Goal: Task Accomplishment & Management: Use online tool/utility

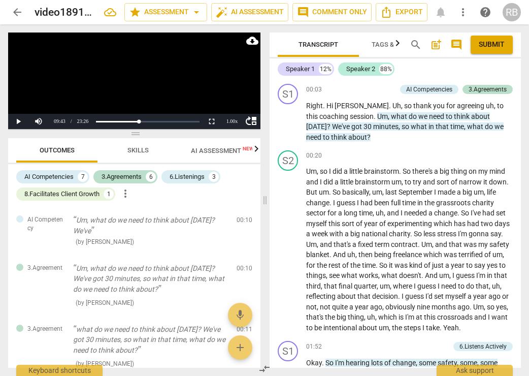
scroll to position [1727, 0]
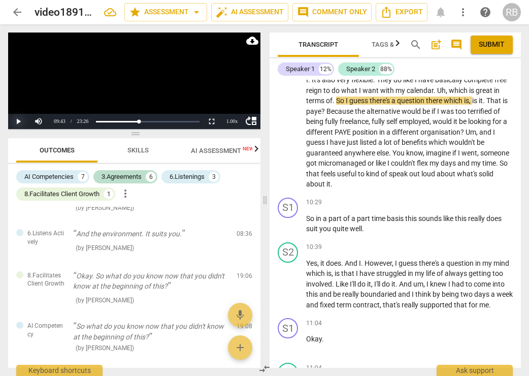
click at [17, 120] on button "Play" at bounding box center [18, 121] width 20 height 15
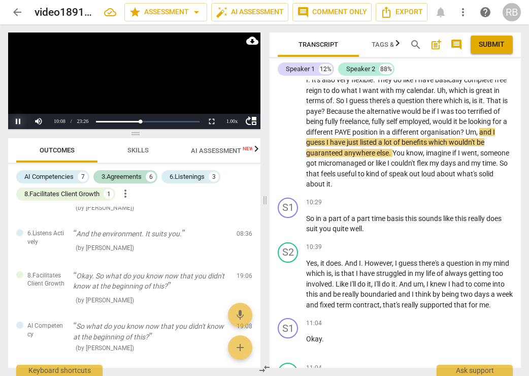
click at [22, 119] on button "Pause" at bounding box center [18, 121] width 20 height 15
click at [22, 119] on button "Play" at bounding box center [18, 121] width 20 height 15
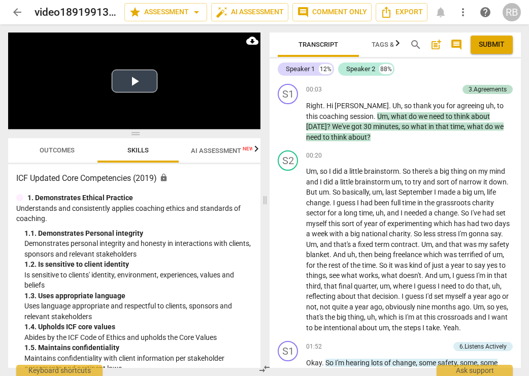
click at [131, 75] on button "Play Video" at bounding box center [135, 81] width 46 height 23
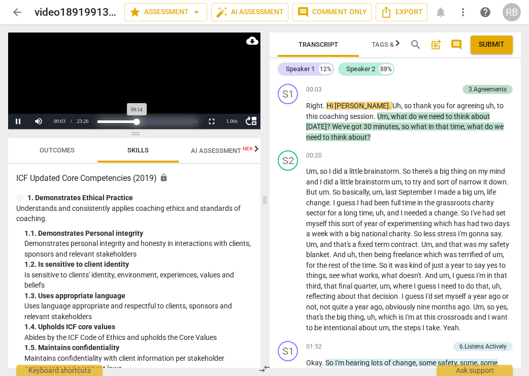
drag, startPoint x: 100, startPoint y: 121, endPoint x: 137, endPoint y: 119, distance: 37.7
click at [137, 120] on div "Progress : 39.39%" at bounding box center [118, 121] width 40 height 3
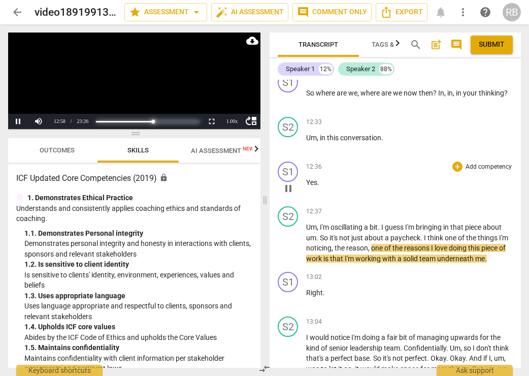
scroll to position [2293, 0]
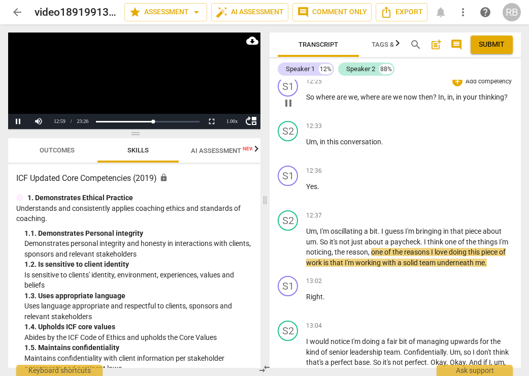
click at [322, 101] on span "where" at bounding box center [326, 97] width 21 height 8
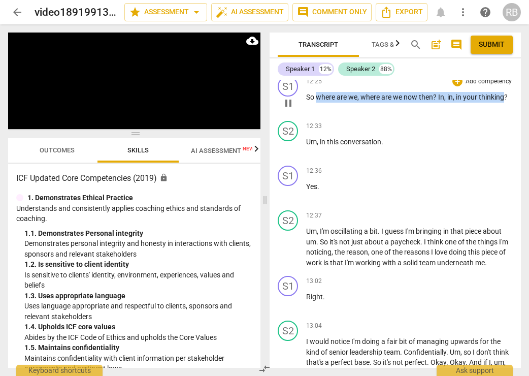
drag, startPoint x: 317, startPoint y: 139, endPoint x: 504, endPoint y: 136, distance: 187.0
click at [507, 103] on p "So where are we , where are we now then ? In , in , in your thinking ?" at bounding box center [409, 97] width 207 height 11
click at [456, 86] on div "+" at bounding box center [458, 81] width 10 height 10
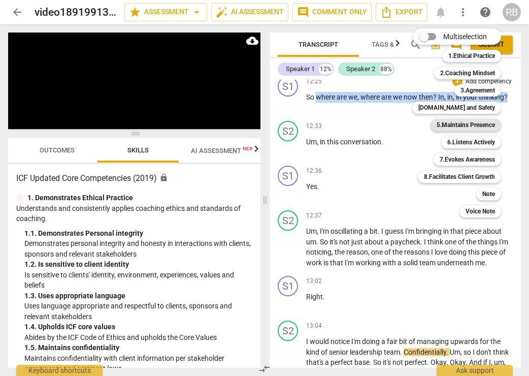
scroll to position [2613, 0]
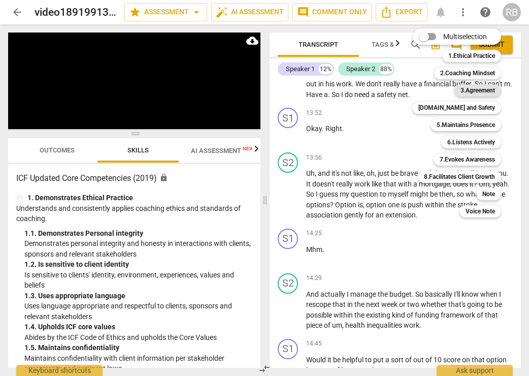
click at [473, 89] on b "3.Agreement" at bounding box center [478, 90] width 35 height 12
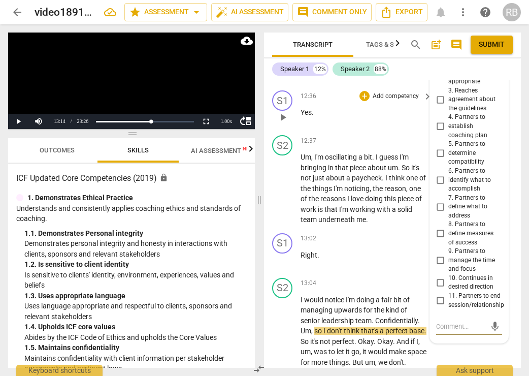
scroll to position [3267, 0]
click at [481, 21] on div "3.Agreement" at bounding box center [469, 17] width 43 height 9
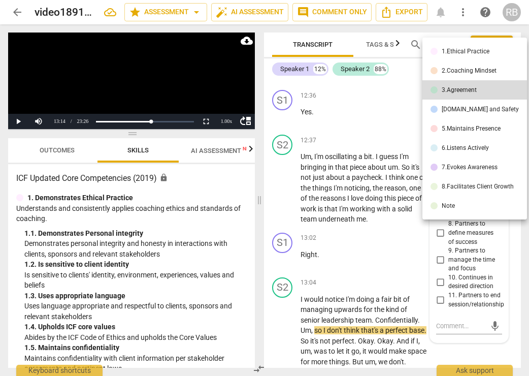
click at [473, 168] on div "7.Evokes Awareness" at bounding box center [470, 167] width 56 height 6
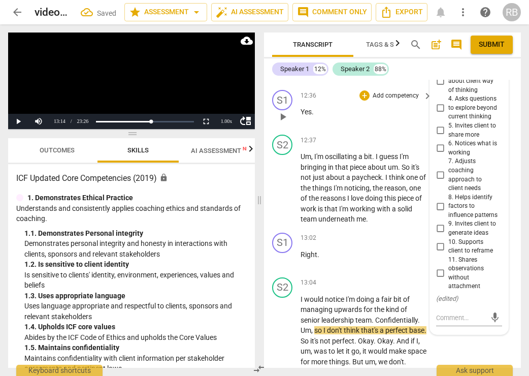
click at [326, 127] on div "12:36 + Add competency keyboard_arrow_right Yes ." at bounding box center [367, 108] width 133 height 37
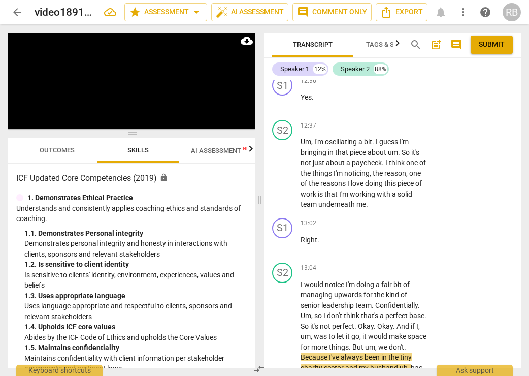
scroll to position [3279, 0]
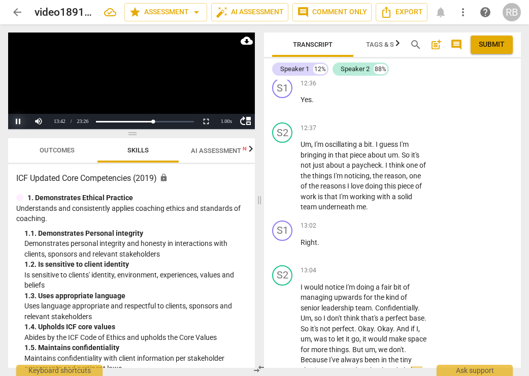
click at [13, 121] on button "Pause" at bounding box center [18, 121] width 20 height 15
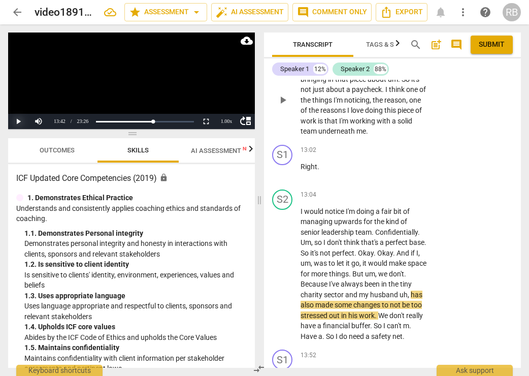
scroll to position [3356, 0]
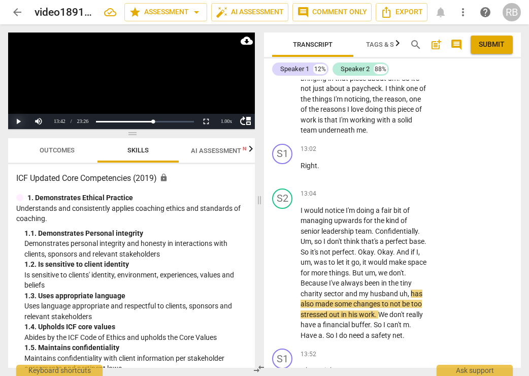
click at [18, 119] on button "Play" at bounding box center [18, 121] width 20 height 15
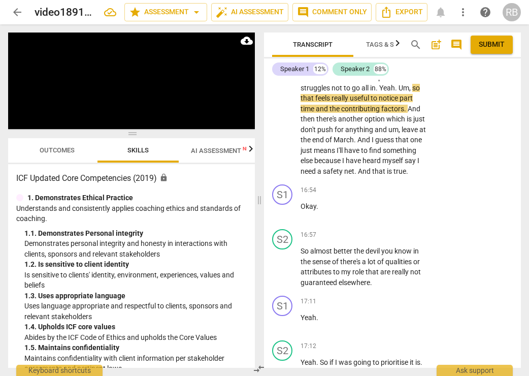
scroll to position [4318, 0]
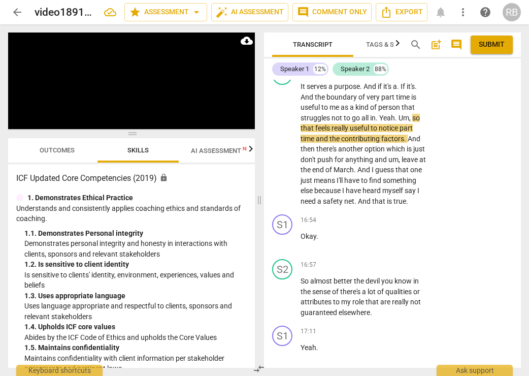
drag, startPoint x: 327, startPoint y: 136, endPoint x: 300, endPoint y: 135, distance: 27.0
click at [300, 60] on div "S1 play_arrow pause 16:07 + Add competency keyboard_arrow_right Yeah ." at bounding box center [392, 38] width 257 height 45
click at [361, 30] on div "+" at bounding box center [365, 25] width 10 height 10
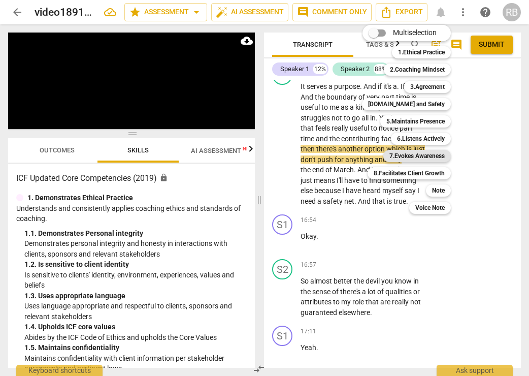
click at [417, 154] on b "7.Evokes Awareness" at bounding box center [417, 156] width 55 height 12
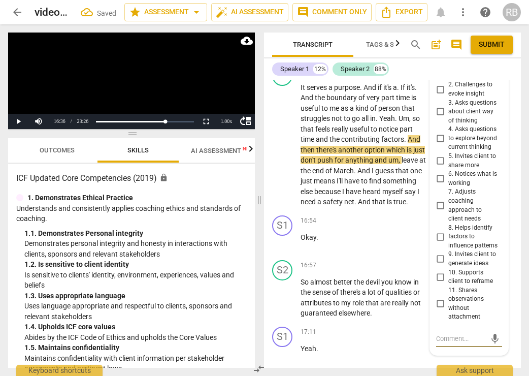
scroll to position [4554, 0]
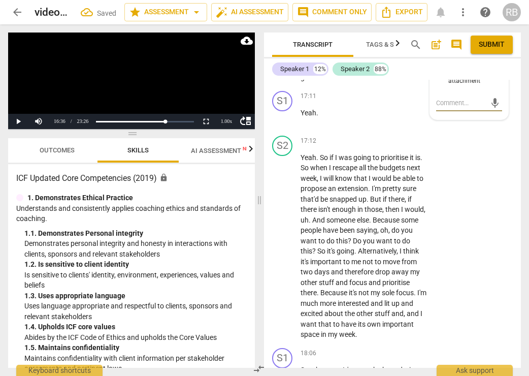
type textarea "I"
type textarea "I w"
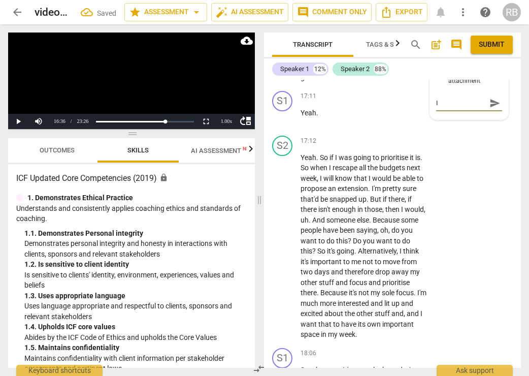
type textarea "I w"
type textarea "I wo"
type textarea "I wod"
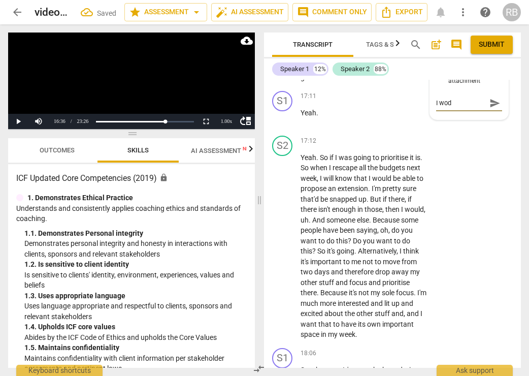
type textarea "I wodn"
type textarea "I wodne"
type textarea "I wodner"
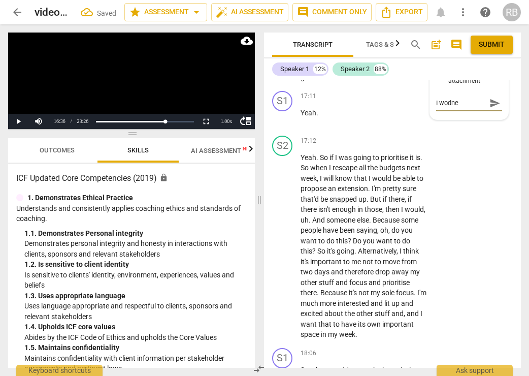
type textarea "I wodner"
type textarea "I wodner i"
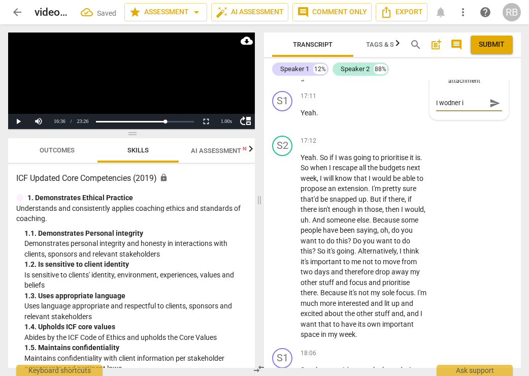
type textarea "I wodner if"
type textarea "I wodner if s"
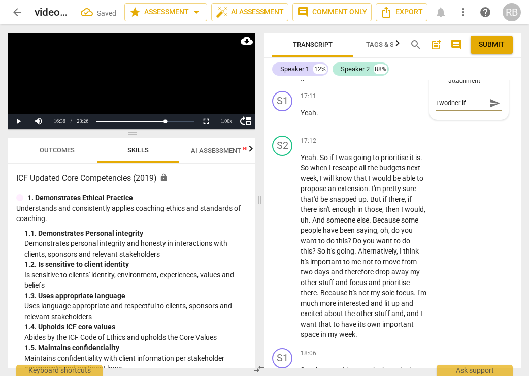
type textarea "I wodner if s"
type textarea "I wodner if sh"
type textarea "I wodner if she"
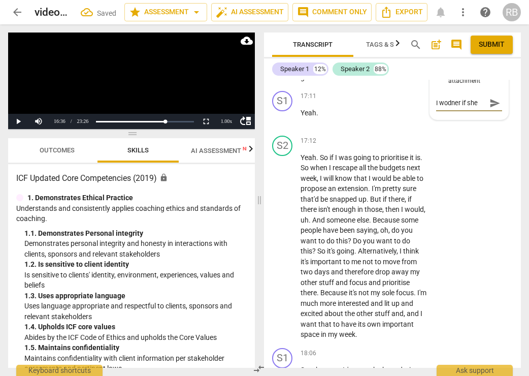
type textarea "I wodner if she"
type textarea "I wodner if she n"
type textarea "I wodner if she ne"
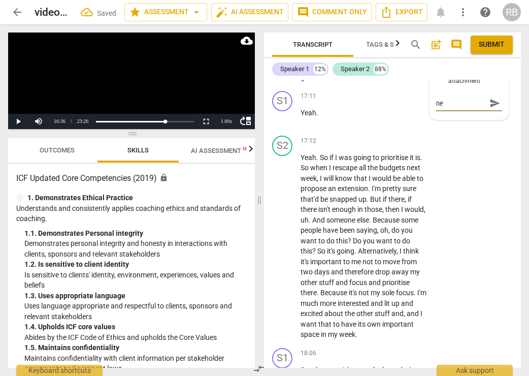
type textarea "I wodner if she nee"
type textarea "I wodner if she need"
type textarea "I wodner if she needs"
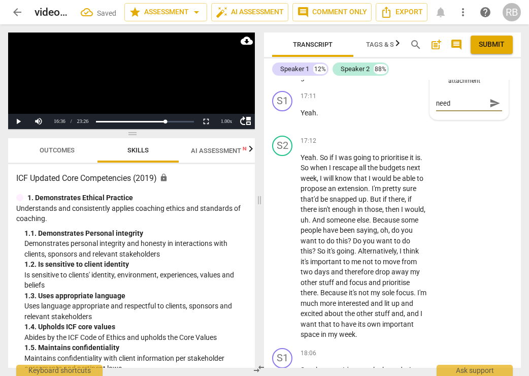
type textarea "I wodner if she needs"
type textarea "I wodner if she needs a"
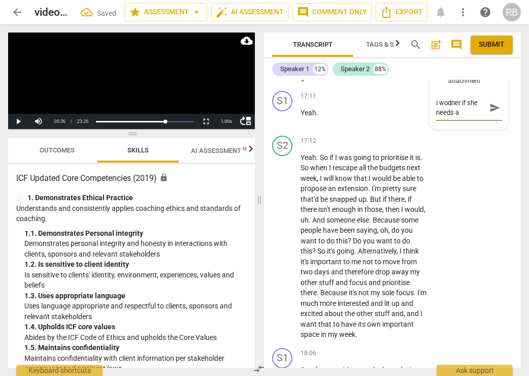
scroll to position [0, 0]
type textarea "I wodner if she needs a"
type textarea "I wodner if she needs a l"
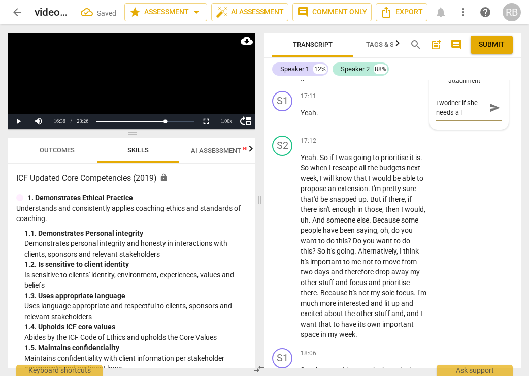
type textarea "I wodner if she needs a li"
type textarea "I wodner if she needs a lit"
type textarea "I wodner if she needs a litt"
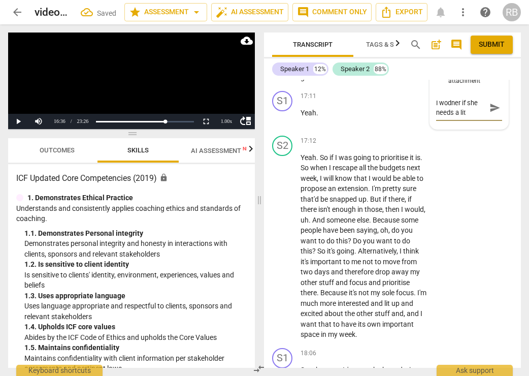
type textarea "I wodner if she needs a litt"
type textarea "I wodner if she needs a littl"
type textarea "I wodner if she needs a littlr"
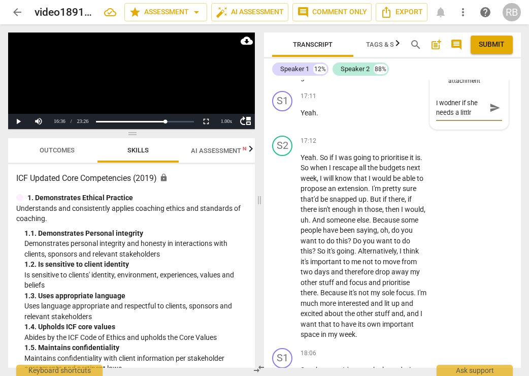
type textarea "I wodner if she needs a littlre"
type textarea "I wodner if she needs a littlre m"
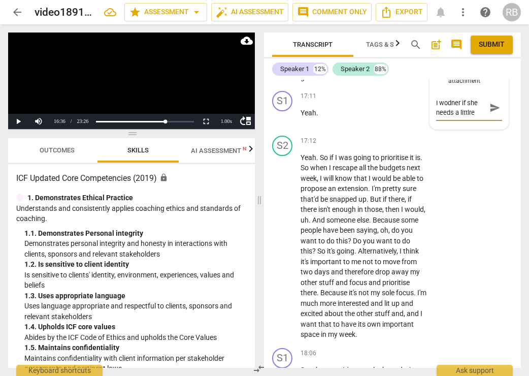
type textarea "I wodner if she needs a littlre m"
type textarea "I wodner if she needs a littlre mo"
type textarea "I wodner if she needs a littlre mor"
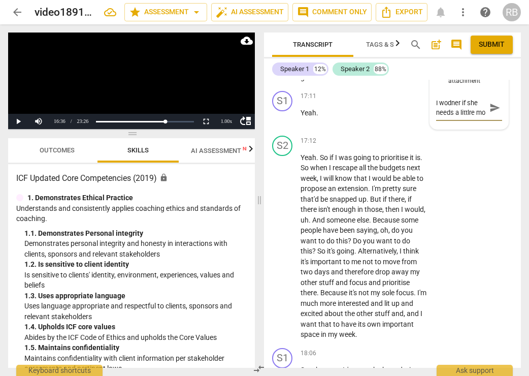
type textarea "I wodner if she needs a littlre mor"
type textarea "I wodner if she needs a littlre more"
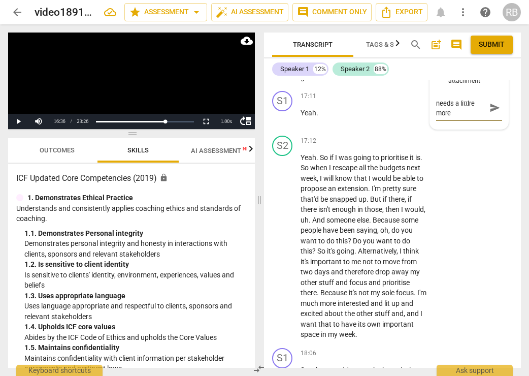
type textarea "I wodner if she needs a littlre more a"
type textarea "I wodner if she needs a littlre more ar"
type textarea "I wodner if she needs a littlre more aro"
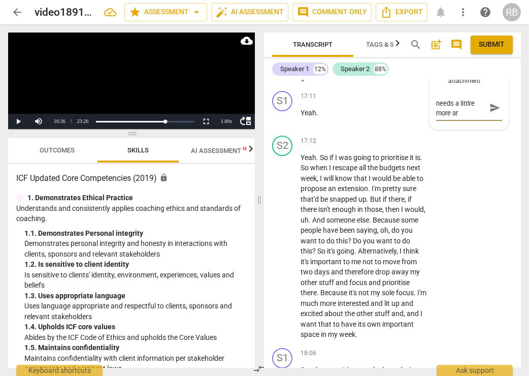
type textarea "I wodner if she needs a littlre more aro"
type textarea "I wodner if she needs a littlre more arou"
type textarea "I wodner if she needs a littlre more aroun"
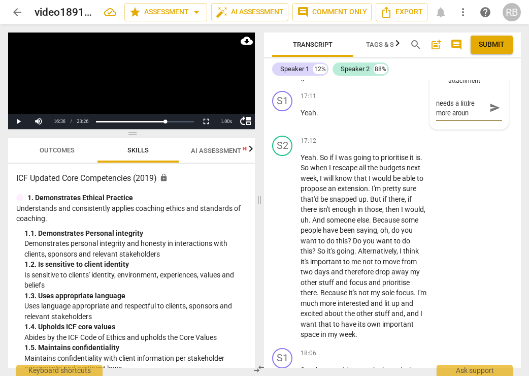
type textarea "I wodner if she needs a littlre more around"
type textarea "I wodner if she needs a littlre more around h"
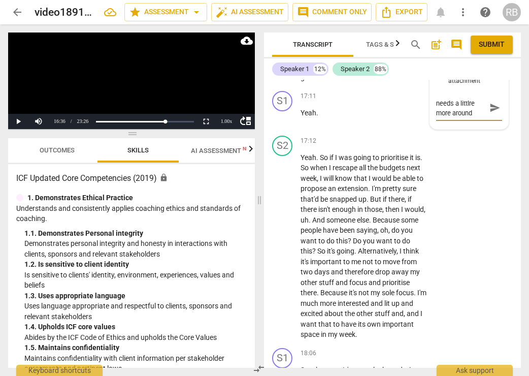
type textarea "I wodner if she needs a littlre more around h"
type textarea "I wodner if she needs a littlre more around he"
type textarea "I wodner if she needs a littlre more around her"
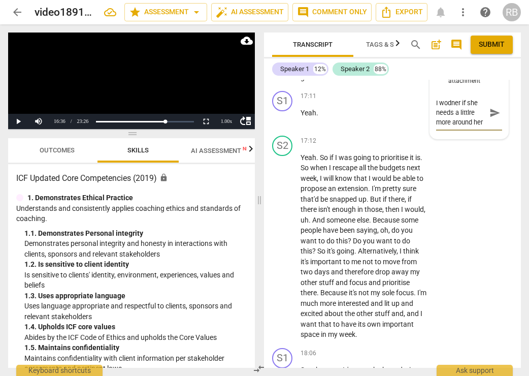
type textarea "I wodner if she needs a littlre more around here"
type textarea "I wodner if she needs a littlre more around here ."
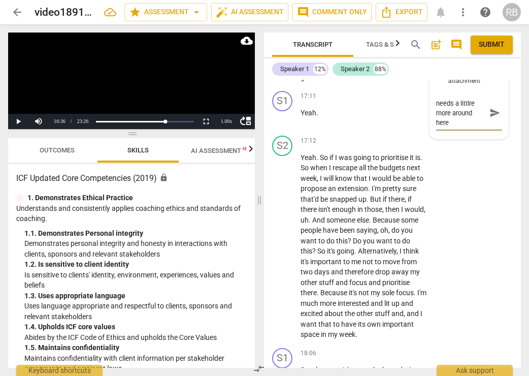
type textarea "I wodner if she needs a littlre more around here ."
type textarea "I wodner if she needs a littlre more around here"
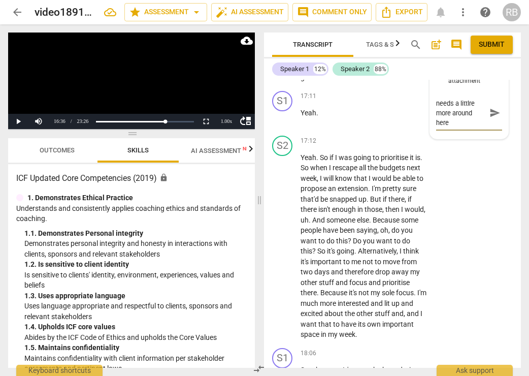
type textarea "I wodner if she needs a littlre more around here."
type textarea "I wodner if she needs a littlre more around here. P"
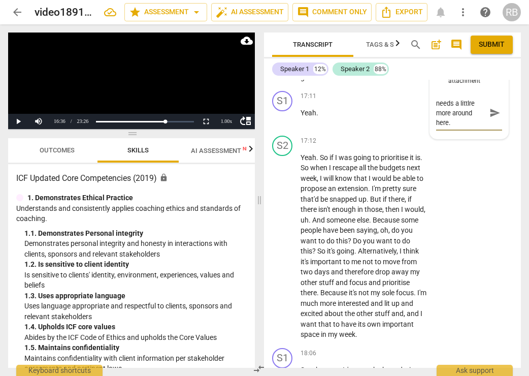
type textarea "I wodner if she needs a littlre more around here. P"
type textarea "I wodner if she needs a littlre more around here. Pe"
type textarea "I wodner if she needs a littlre more around here. Per"
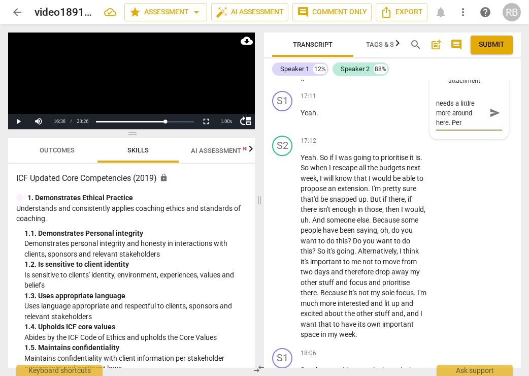
type textarea "I wodner if she needs a littlre more around here. Perh"
type textarea "I wodner if she needs a littlre more around here. Perha"
type textarea "I wodner if she needs a littlre more around here. Perhap"
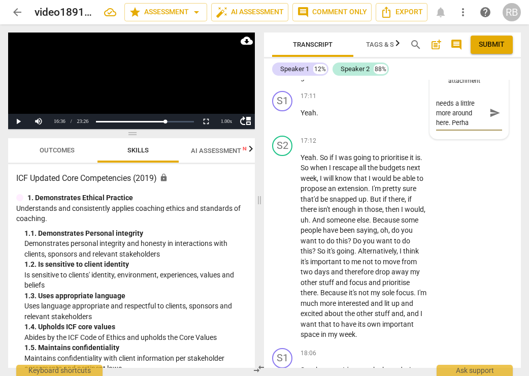
type textarea "I wodner if she needs a littlre more around here. Perhap"
type textarea "I wodner if she needs a littlre more around here. Perhaps"
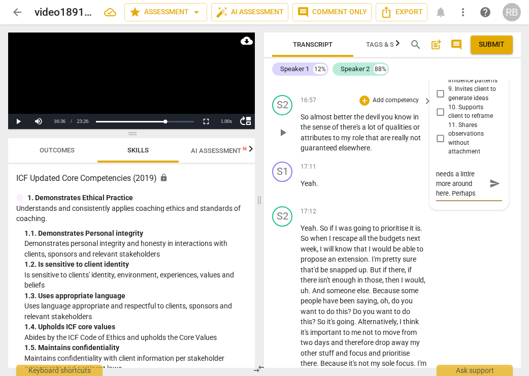
scroll to position [4484, 0]
type textarea "I wodner if she needs a littlre more around here. Perhaps"
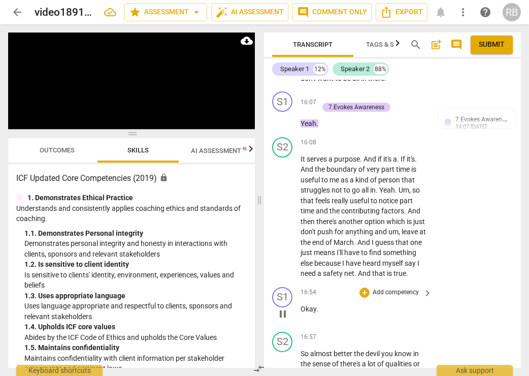
scroll to position [4235, 0]
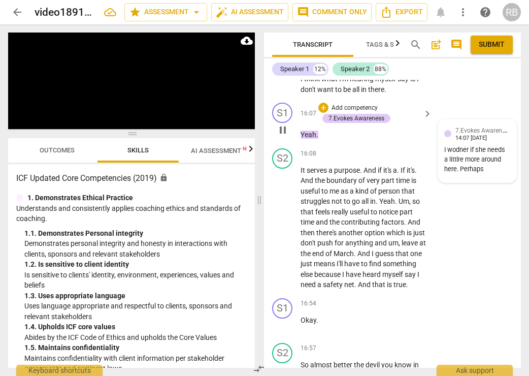
click at [471, 174] on div "I wodner if she needs a littlre more around here. Perhaps" at bounding box center [478, 159] width 66 height 28
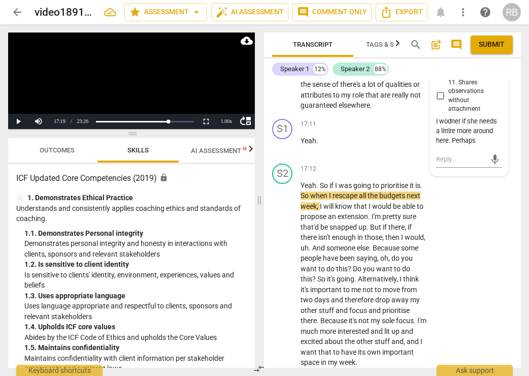
scroll to position [4534, 0]
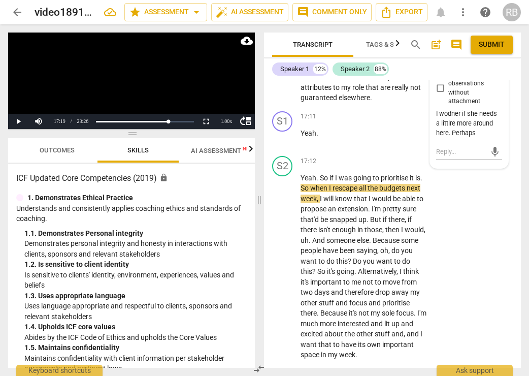
click at [480, 138] on div "I wodner if she needs a littlre more around here. Perhaps" at bounding box center [470, 123] width 66 height 28
click at [486, 138] on div "I wodner if she needs a littlre more around here. Perhaps" at bounding box center [470, 123] width 66 height 28
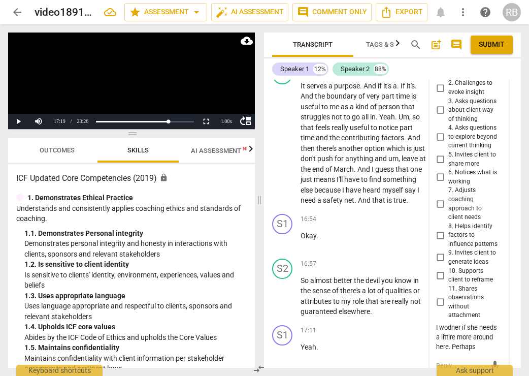
scroll to position [4318, 0]
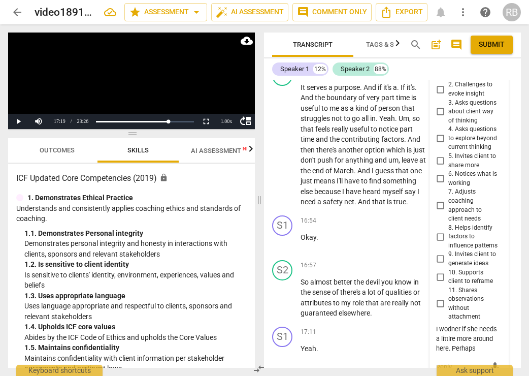
click at [493, 57] on span "more_vert" at bounding box center [496, 51] width 12 height 12
click at [500, 141] on li "Edit" at bounding box center [503, 144] width 35 height 19
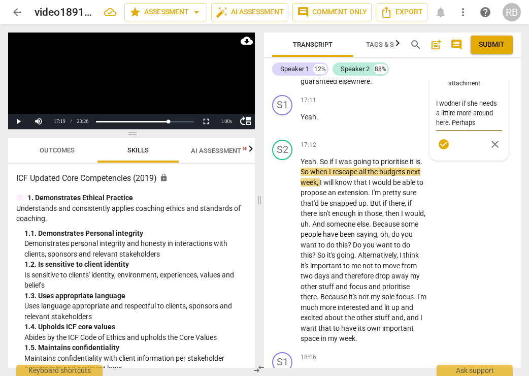
scroll to position [0, 0]
drag, startPoint x: 475, startPoint y: 241, endPoint x: 432, endPoint y: 224, distance: 45.9
click at [439, 128] on textarea "I wodner if she needs a littlre more around here. Perhaps" at bounding box center [470, 113] width 66 height 29
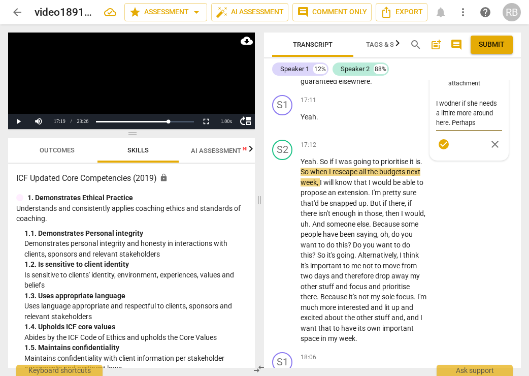
drag, startPoint x: 434, startPoint y: 224, endPoint x: 480, endPoint y: 281, distance: 72.9
click at [493, 131] on span "close" at bounding box center [495, 125] width 12 height 12
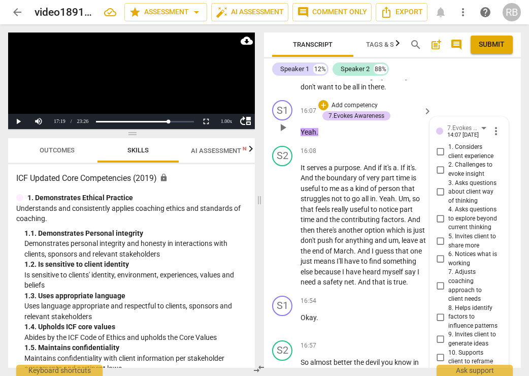
scroll to position [4200, 0]
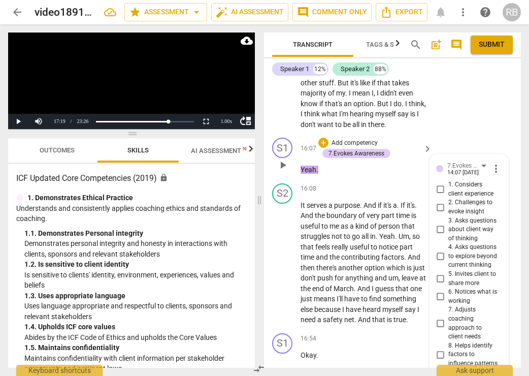
click at [495, 175] on span "more_vert" at bounding box center [496, 169] width 12 height 12
click at [502, 283] on li "Delete" at bounding box center [503, 281] width 35 height 19
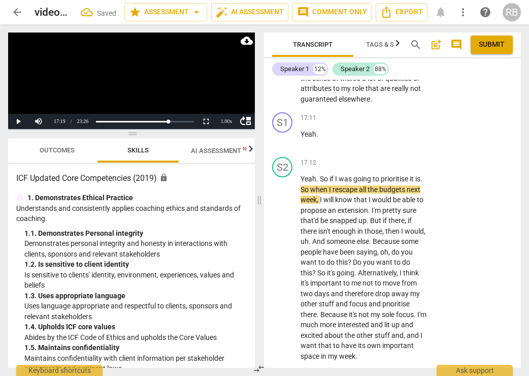
scroll to position [4537, 0]
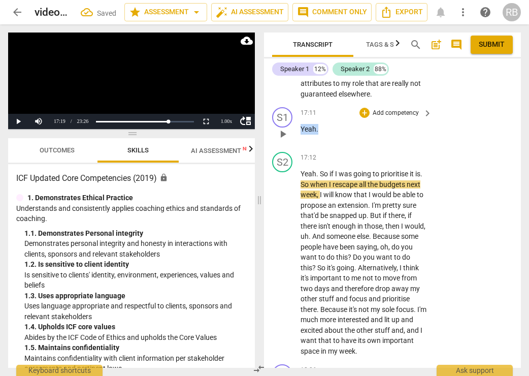
drag, startPoint x: 328, startPoint y: 234, endPoint x: 293, endPoint y: 232, distance: 35.2
click at [293, 148] on div "S1 play_arrow pause 17:11 + Add competency keyboard_arrow_right Yeah ." at bounding box center [392, 125] width 257 height 45
click at [360, 118] on div "+" at bounding box center [365, 113] width 10 height 10
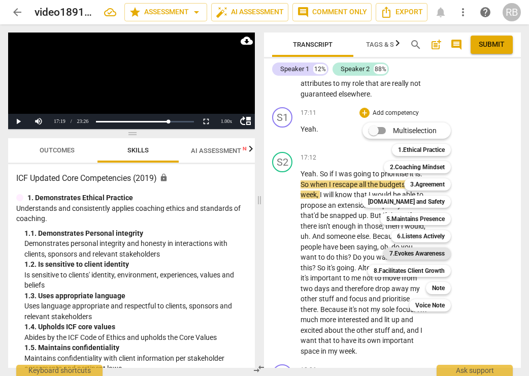
click at [420, 252] on b "7.Evokes Awareness" at bounding box center [417, 253] width 55 height 12
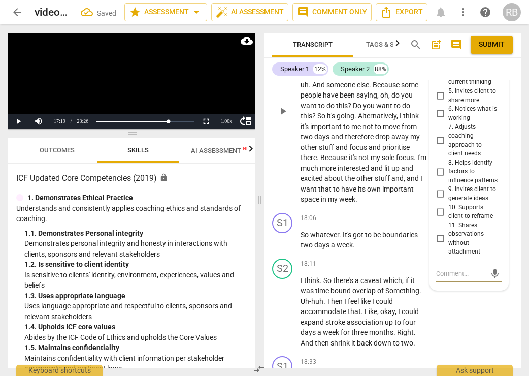
scroll to position [4663, 0]
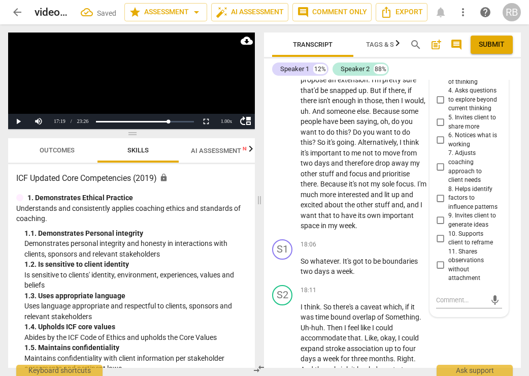
click at [479, 20] on div "14:09 [DATE]" at bounding box center [464, 16] width 32 height 7
click at [481, 13] on div "7.Evokes Awareness" at bounding box center [469, 9] width 43 height 9
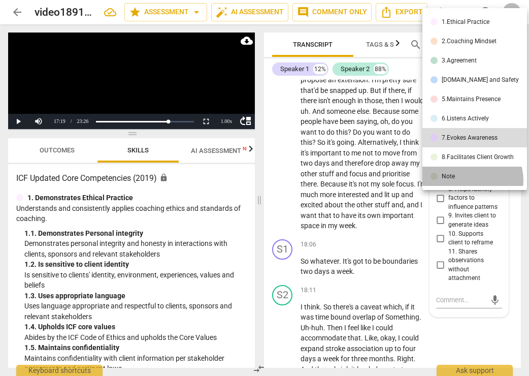
click at [470, 180] on li "Note" at bounding box center [475, 176] width 105 height 19
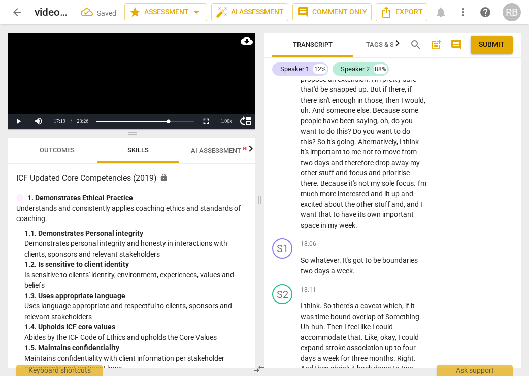
click at [464, 52] on textarea at bounding box center [462, 48] width 50 height 10
paste textarea "I wodner if she needs a littlre more around here. Perhaps"
type textarea "I wodner if she needs a littlre more around here. Perhaps"
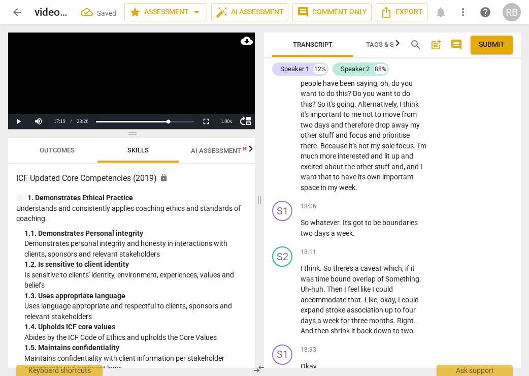
scroll to position [10, 0]
type textarea "I wodner if she needs a littlre more around here. Perhaps a"
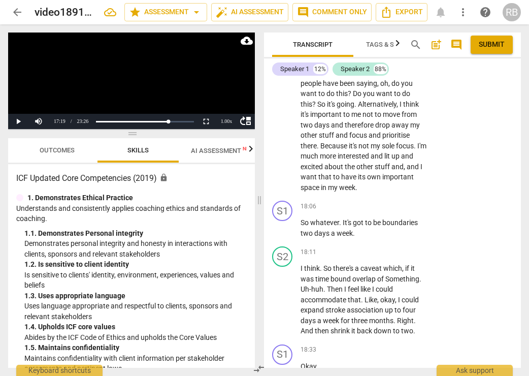
type textarea "I wodner if she needs a littlre more around here. Perhaps a"
type textarea "I wodner if she needs a littlre more around here. Perhaps a '"
type textarea "I wodner if she needs a littlre more around here. Perhaps a 's"
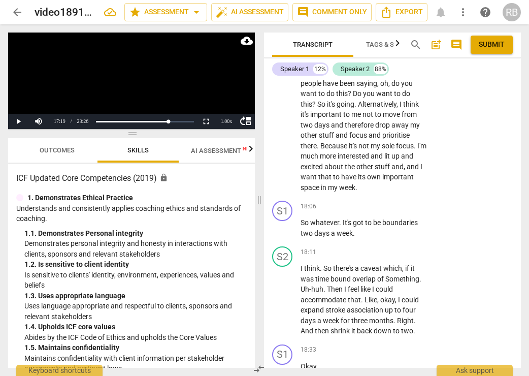
type textarea "I wodner if she needs a littlre more around here. Perhaps a 'so"
type textarea "I wodner if she needs a littlre more around here. Perhaps a 'so?"
type textarea "I wodner if she needs a littlre more around here. Perhaps a 'so?'"
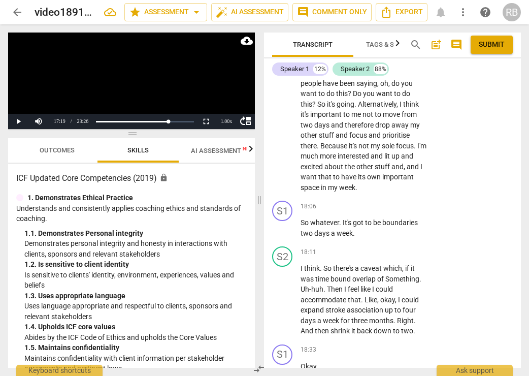
type textarea "I wodner if she needs a littlre more around here. Perhaps a 'so?'"
type textarea "I wodner if she needs a littlre more around here. Perhaps a 'so?' o"
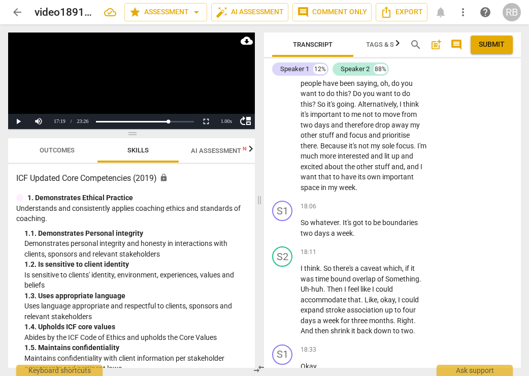
type textarea "I wodner if she needs a littlre more around here. Perhaps a 'so?' or"
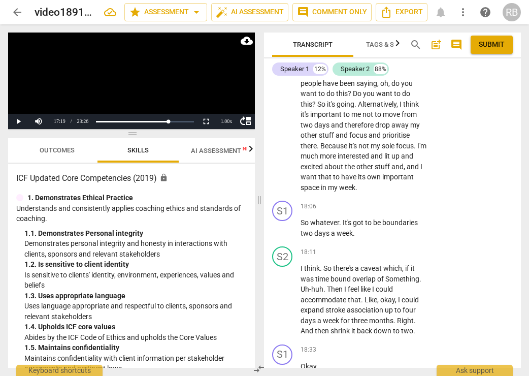
type textarea "I wodner if she needs a littlre more around here. Perhaps a 'so?' or '"
type textarea "I wodner if she needs a littlre more around here. Perhaps a 'so?' or 'w"
type textarea "I wodner if she needs a littlre more around here. Perhaps a 'so?' or 'wh"
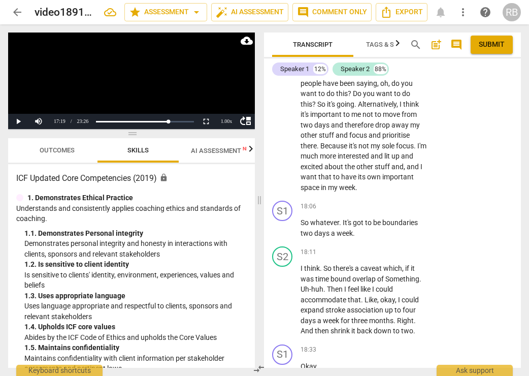
type textarea "I wodner if she needs a littlre more around here. Perhaps a 'so?' or 'wh"
type textarea "I wodner if she needs a littlre more around here. Perhaps a 'so?' or 'wha"
type textarea "I wodner if she needs a littlre more around here. Perhaps a 'so?' or 'what"
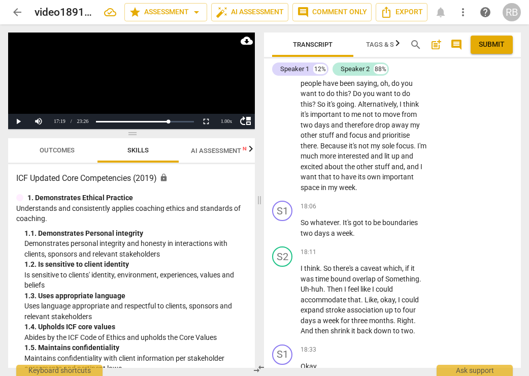
type textarea "I wodner if she needs a littlre more around here. Perhaps a 'so?' or 'what"
type textarea "I wodner if she needs a littlre more around here. Perhaps a 'so?' or 'what d"
type textarea "I wodner if she needs a littlre more around here. Perhaps a 'so?' or 'what do"
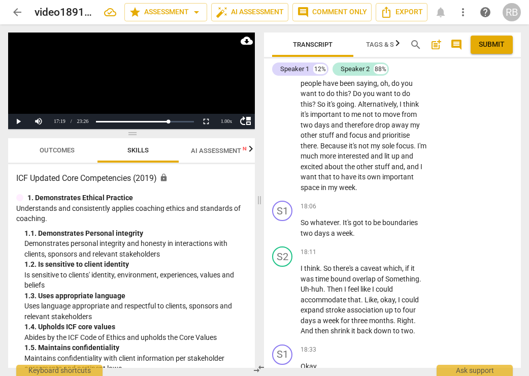
type textarea "I wodner if she needs a littlre more around here. Perhaps a 'so?' or 'what do"
type textarea "I wodner if she needs a littlre more around here. Perhaps a 'so?' or 'what do y"
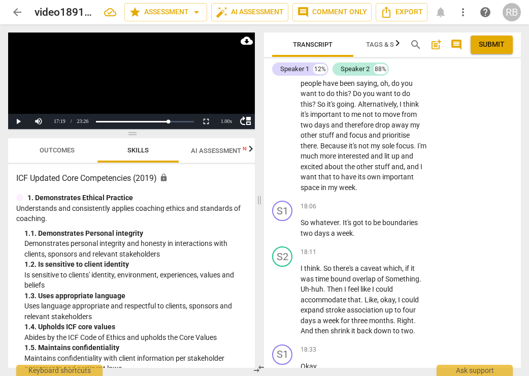
type textarea "I wodner if she needs a littlre more around here. Perhaps a 'so?' or 'what do y"
type textarea "I wodner if she needs a littlre more around here. Perhaps a 'so?' or 'what do yo"
type textarea "I wodner if she needs a littlre more around here. Perhaps a 'so?' or 'what do y…"
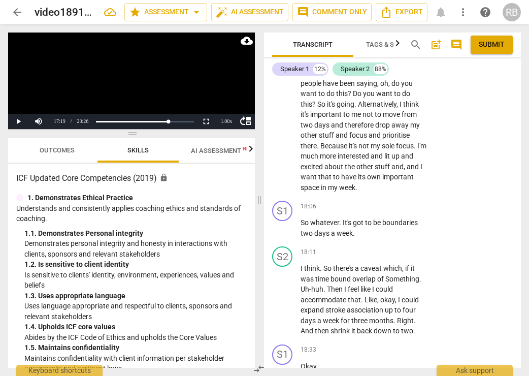
type textarea "I wodner if she needs a littlre more around here. Perhaps a 'so?' or 'what do y…"
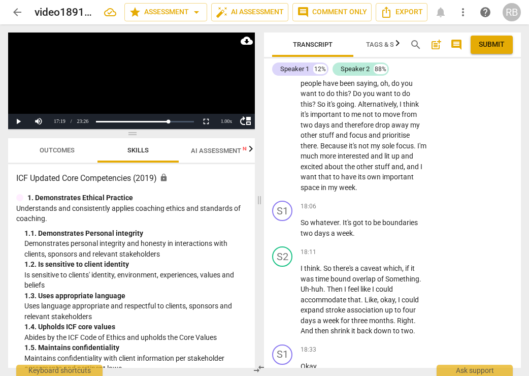
type textarea "I wodner if she needs a littlre more around here. Perhaps a 'so?' or 'what do y…"
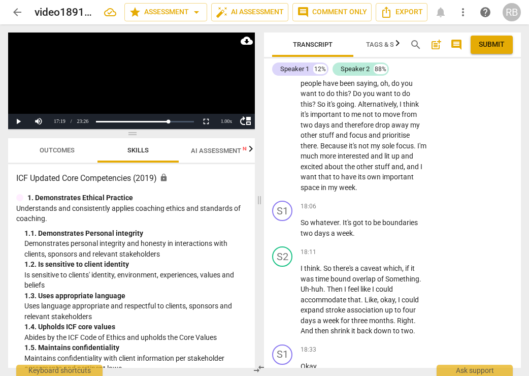
type textarea "I wodner if she needs a littlre more around here. Perhaps a 'so?' or 'what do y…"
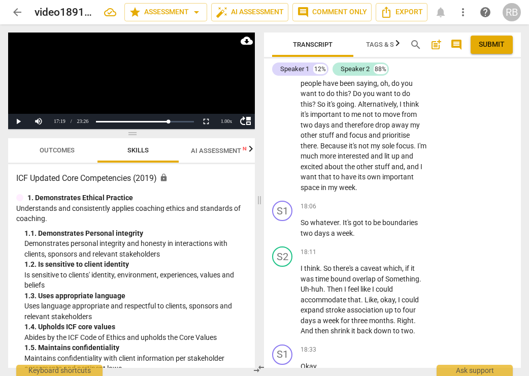
type textarea "I wodner if she needs a littlre more around here. Perhaps a 'so?' or 'what do y…"
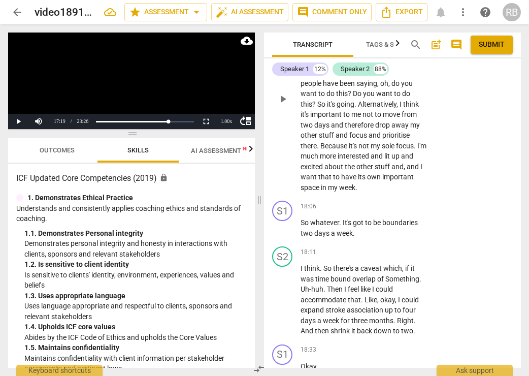
type textarea "I wodner if she needs a littlre more around here. Perhaps a 'so?' or 'what do y…"
drag, startPoint x: 488, startPoint y: 128, endPoint x: 469, endPoint y: 135, distance: 21.1
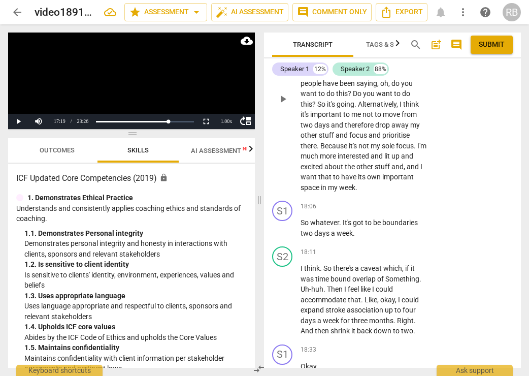
click at [490, 35] on span "send" at bounding box center [495, 29] width 11 height 11
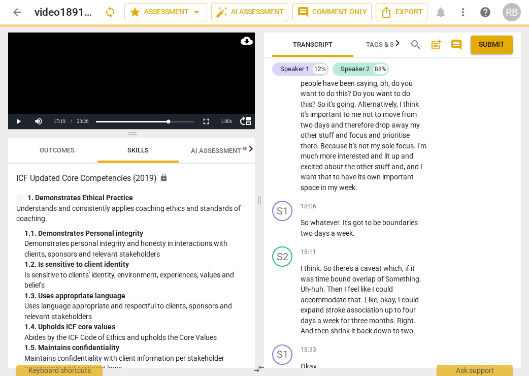
scroll to position [0, 0]
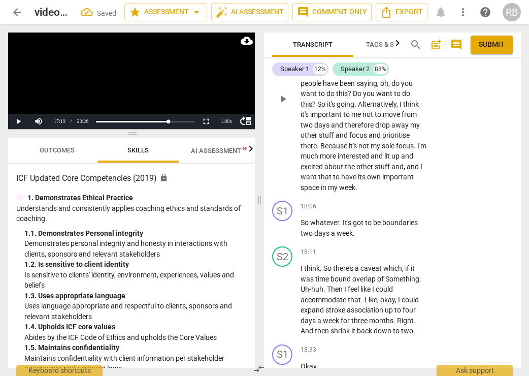
click at [282, 105] on span "play_arrow" at bounding box center [283, 99] width 12 height 12
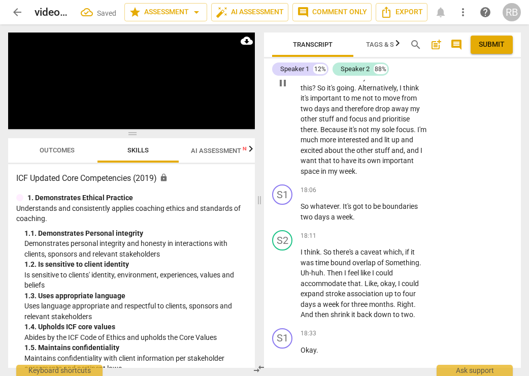
scroll to position [4717, 0]
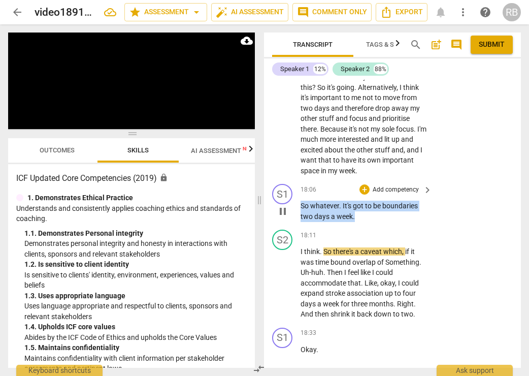
drag, startPoint x: 360, startPoint y: 319, endPoint x: 299, endPoint y: 309, distance: 61.2
click at [299, 226] on div "S1 play_arrow pause 18:06 + Add competency keyboard_arrow_right So whatever . I…" at bounding box center [392, 203] width 257 height 46
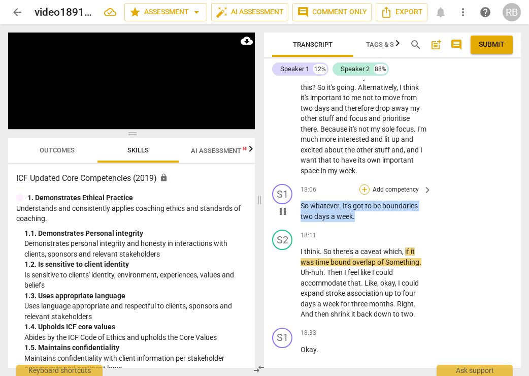
click at [362, 195] on div "+" at bounding box center [365, 189] width 10 height 10
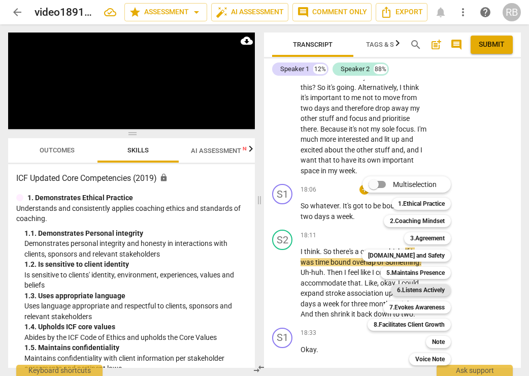
click at [423, 288] on b "6.Listens Actively" at bounding box center [421, 290] width 48 height 12
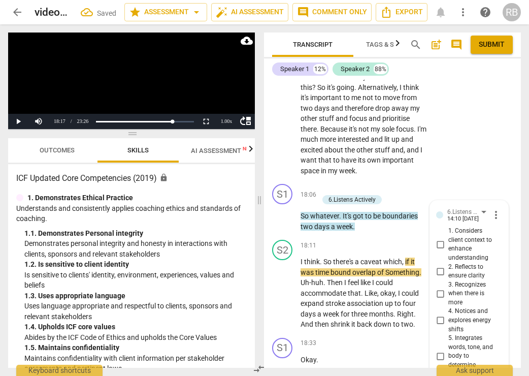
scroll to position [5011, 0]
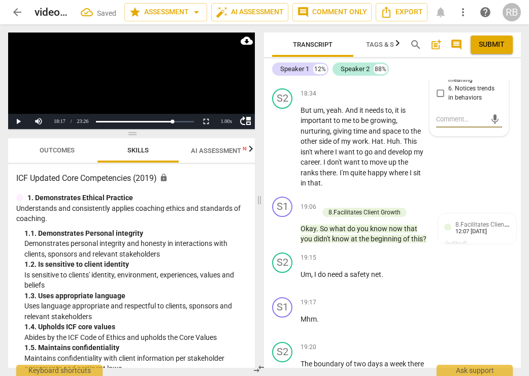
click at [351, 84] on div "S1 play_arrow pause 18:33 + Add competency keyboard_arrow_right Okay ." at bounding box center [392, 62] width 257 height 45
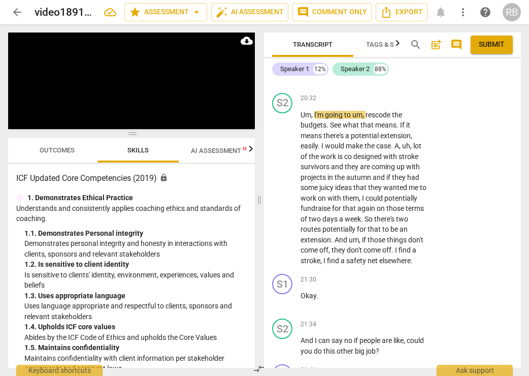
scroll to position [5585, 0]
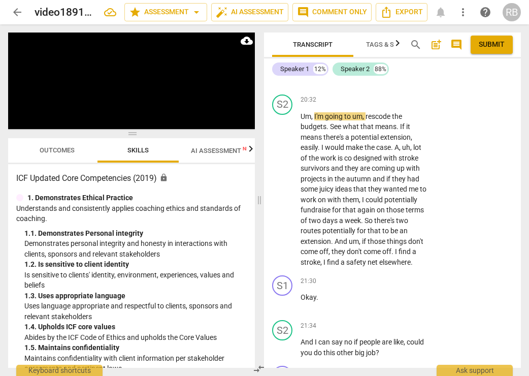
drag, startPoint x: 402, startPoint y: 183, endPoint x: 301, endPoint y: 95, distance: 134.0
click at [294, 97] on div "S1 play_arrow pause 00:03 + Add competency 3.Agreements keyboard_arrow_right Ri…" at bounding box center [392, 224] width 257 height 288
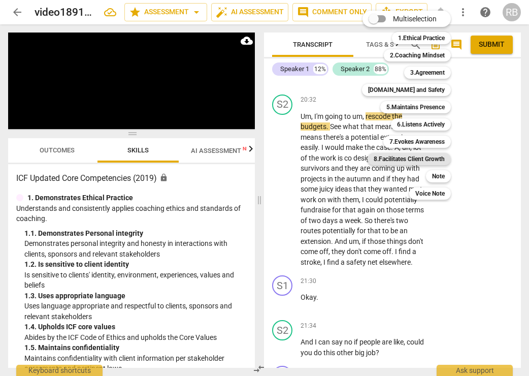
click at [422, 157] on b "8.Facilitates Client Growth" at bounding box center [409, 159] width 71 height 12
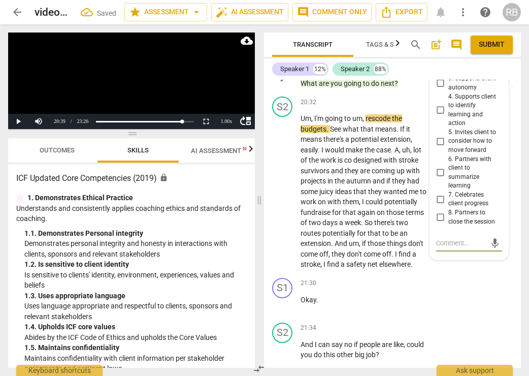
type textarea "l"
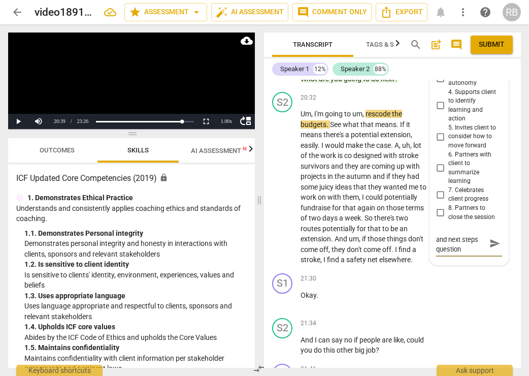
scroll to position [5599, 0]
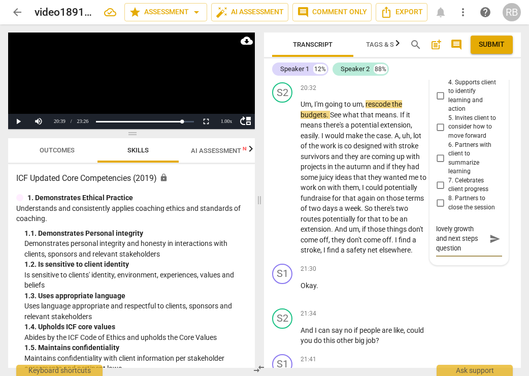
drag, startPoint x: 489, startPoint y: 354, endPoint x: 443, endPoint y: 339, distance: 48.0
click at [490, 244] on span "send" at bounding box center [495, 238] width 11 height 11
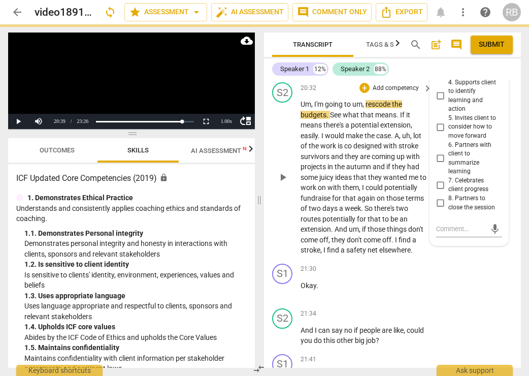
scroll to position [0, 0]
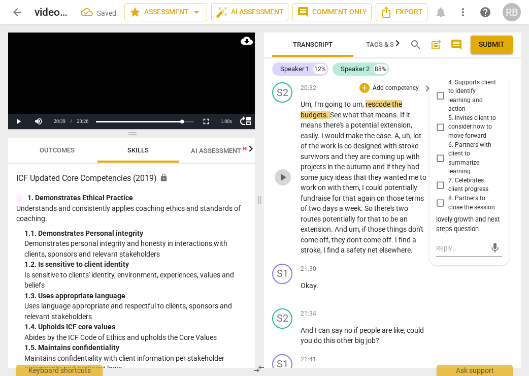
click at [284, 183] on span "play_arrow" at bounding box center [283, 177] width 12 height 12
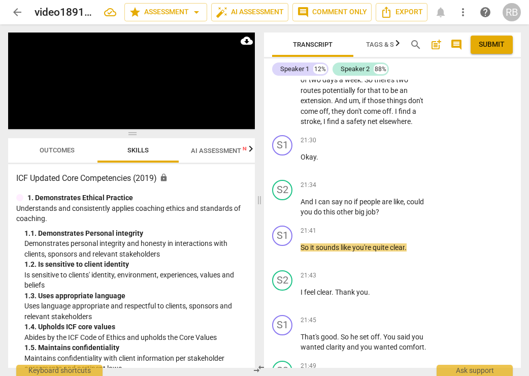
scroll to position [6016, 0]
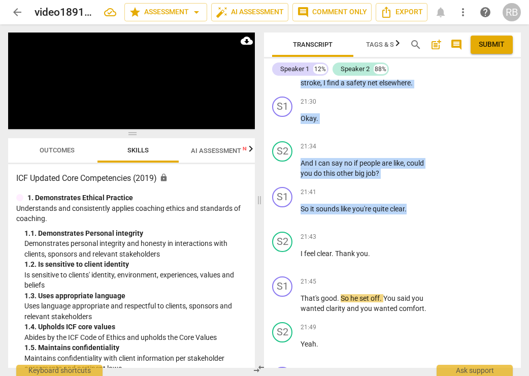
drag, startPoint x: 412, startPoint y: 82, endPoint x: 344, endPoint y: 82, distance: 68.1
click at [344, 82] on div "S1 play_arrow pause 00:03 + Add competency 3.Agreements keyboard_arrow_right Ri…" at bounding box center [392, 224] width 257 height 288
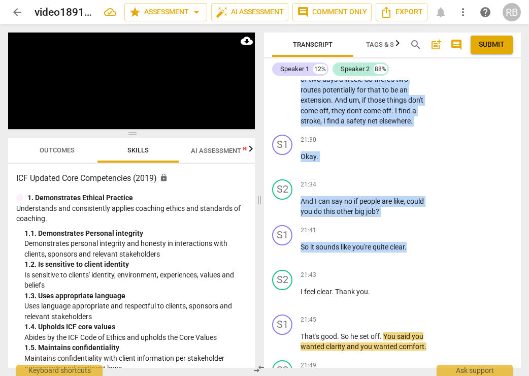
click at [432, 131] on div "S2 play_arrow pause 20:32 + Add competency keyboard_arrow_right Um , I'm going …" at bounding box center [392, 39] width 257 height 181
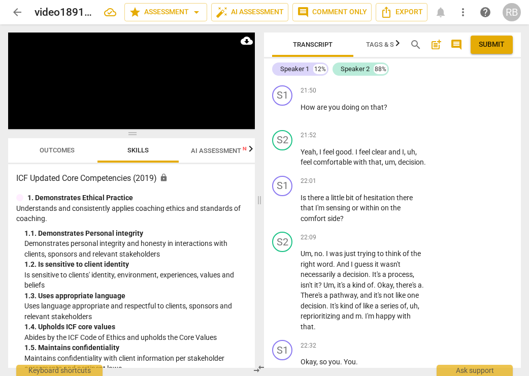
scroll to position [6065, 0]
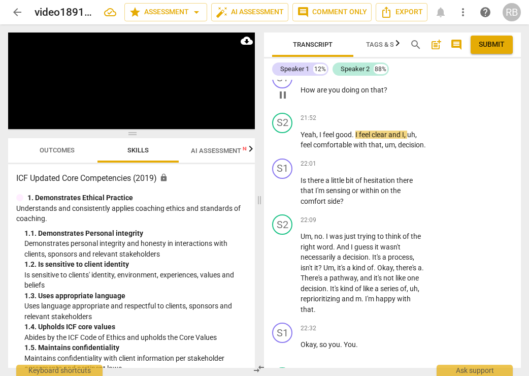
click at [400, 96] on p "How are you doing on that ?" at bounding box center [364, 90] width 127 height 11
drag, startPoint x: 394, startPoint y: 221, endPoint x: 303, endPoint y: 224, distance: 91.0
click at [303, 96] on p "How are you doing on that ?" at bounding box center [364, 90] width 127 height 11
click at [375, 64] on div "S2 play_arrow pause 21:49 + Add competency keyboard_arrow_right Yeah ." at bounding box center [392, 41] width 257 height 45
drag, startPoint x: 386, startPoint y: 122, endPoint x: 390, endPoint y: 143, distance: 21.2
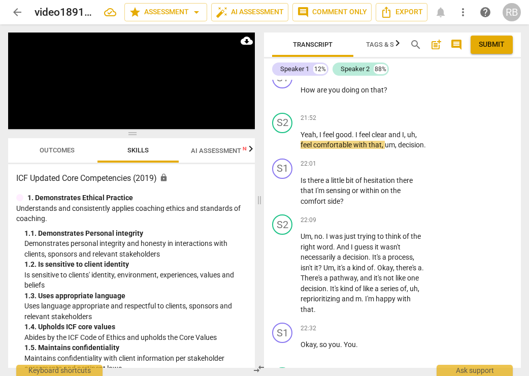
click at [390, 15] on p "That's good . So he set off . You said you wanted clarity and you wanted comfor…" at bounding box center [364, 4] width 127 height 21
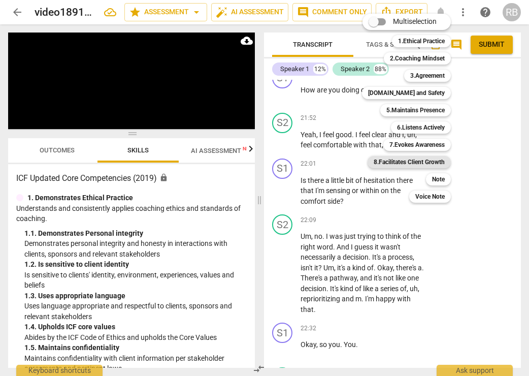
click at [424, 159] on b "8.Facilitates Client Growth" at bounding box center [409, 162] width 71 height 12
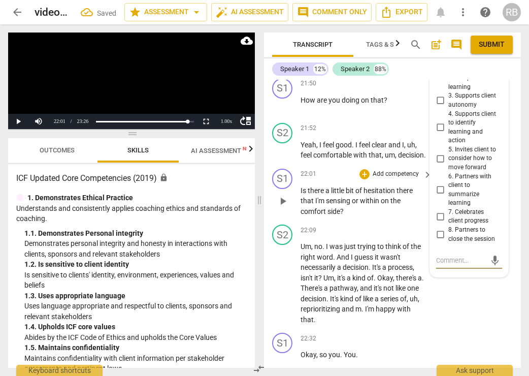
scroll to position [6227, 0]
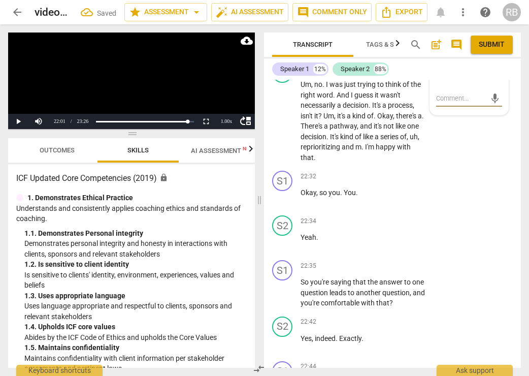
click at [383, 55] on p "Is there a little bit of hesitation there that I'm sensing or within on the com…" at bounding box center [364, 39] width 127 height 32
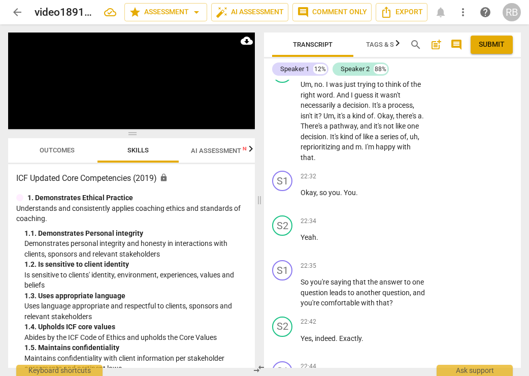
click at [377, 55] on p "Is there a little bit of hesitation there that I'm sensing or within on the com…" at bounding box center [364, 39] width 127 height 32
drag, startPoint x: 350, startPoint y: 193, endPoint x: 299, endPoint y: 174, distance: 54.4
click at [299, 59] on div "S1 play_arrow pause 22:01 + Add competency keyboard_arrow_right Is there a litt…" at bounding box center [392, 31] width 257 height 56
click at [363, 17] on div "+" at bounding box center [365, 12] width 10 height 10
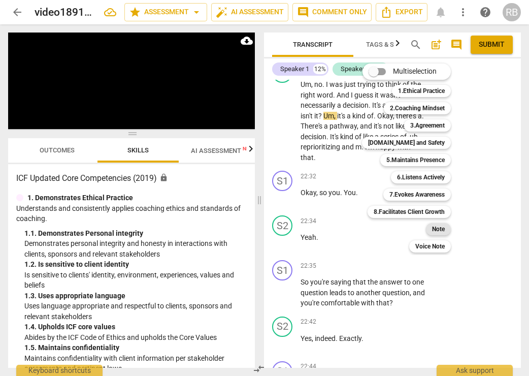
click at [439, 227] on b "Note" at bounding box center [438, 229] width 13 height 12
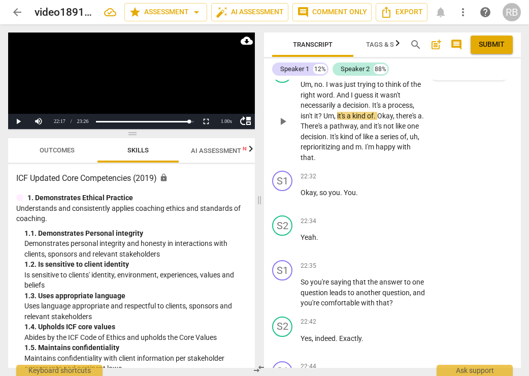
scroll to position [0, 0]
drag, startPoint x: 492, startPoint y: 208, endPoint x: 398, endPoint y: 242, distance: 99.5
click at [492, 69] on span "send" at bounding box center [495, 62] width 11 height 11
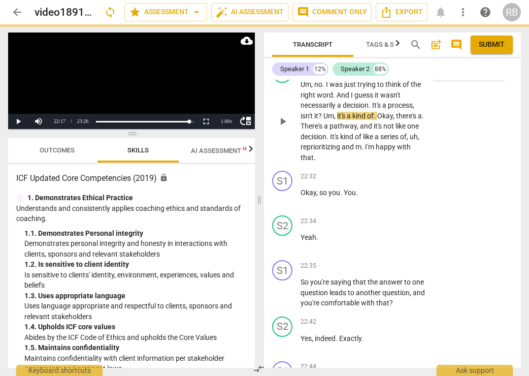
click at [282, 128] on span "play_arrow" at bounding box center [283, 121] width 12 height 12
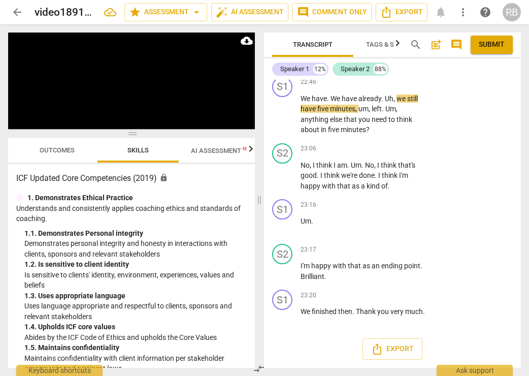
scroll to position [6672, 0]
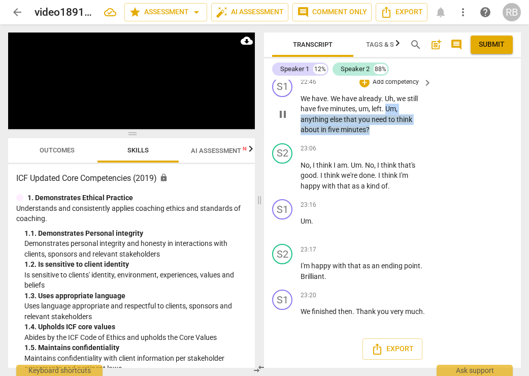
drag, startPoint x: 375, startPoint y: 203, endPoint x: 388, endPoint y: 185, distance: 22.2
click at [388, 135] on p "We have . We have already . Uh , we still have five minutes , um , left . Um , …" at bounding box center [364, 115] width 127 height 42
click at [365, 87] on div "+" at bounding box center [365, 82] width 10 height 10
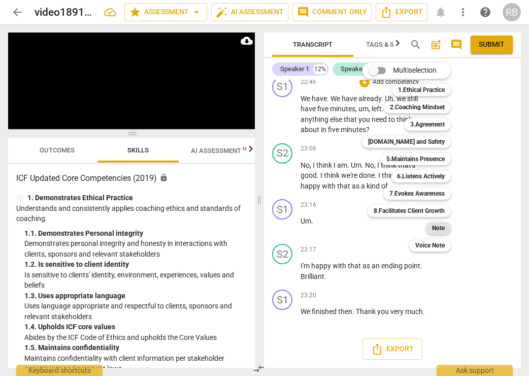
click at [437, 229] on b "Note" at bounding box center [438, 228] width 13 height 12
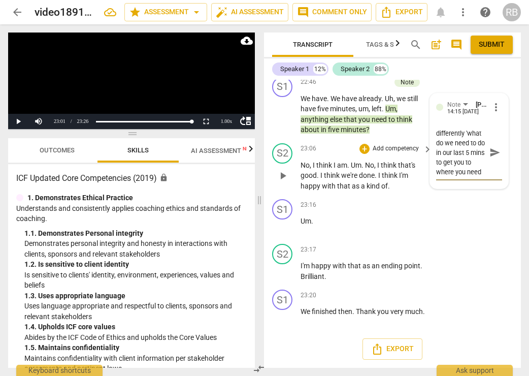
scroll to position [38, 0]
click at [490, 158] on span "send" at bounding box center [495, 152] width 11 height 11
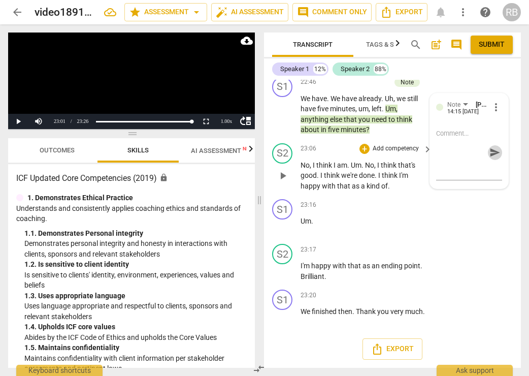
scroll to position [0, 0]
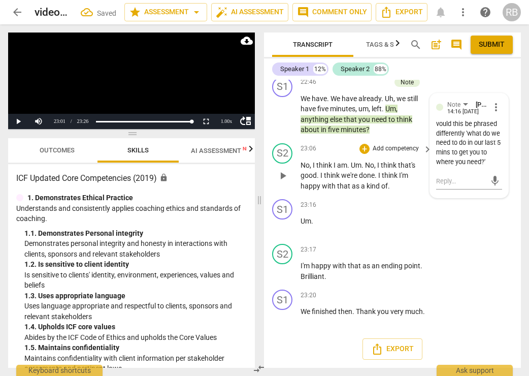
click at [281, 182] on span "play_arrow" at bounding box center [283, 176] width 12 height 12
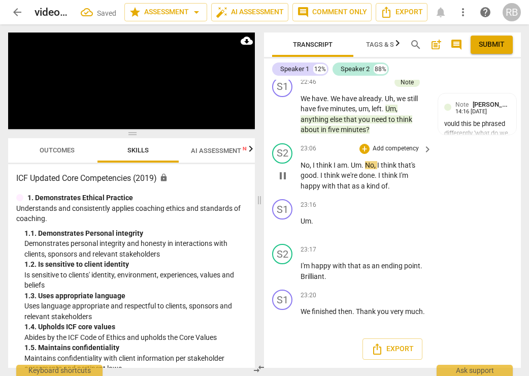
scroll to position [6748, 0]
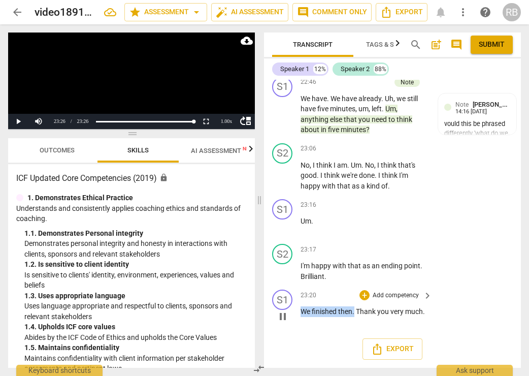
drag, startPoint x: 355, startPoint y: 308, endPoint x: 300, endPoint y: 311, distance: 55.5
click at [300, 311] on div "S1 play_arrow pause 23:20 + Add competency keyboard_arrow_right We finished the…" at bounding box center [392, 308] width 257 height 45
click at [361, 294] on div "+" at bounding box center [365, 295] width 10 height 10
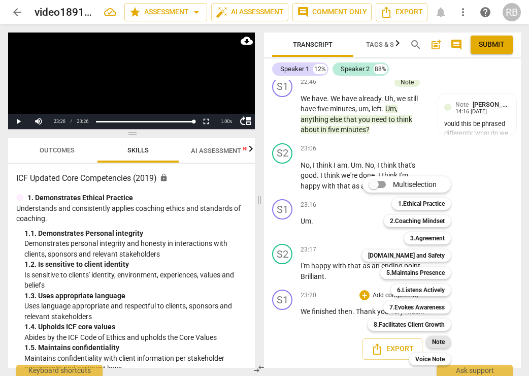
click at [437, 339] on b "Note" at bounding box center [438, 342] width 13 height 12
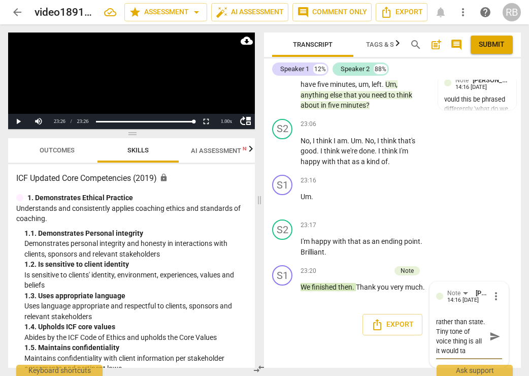
scroll to position [19, 0]
drag, startPoint x: 493, startPoint y: 346, endPoint x: 481, endPoint y: 343, distance: 13.0
click at [493, 342] on span "send" at bounding box center [495, 336] width 11 height 11
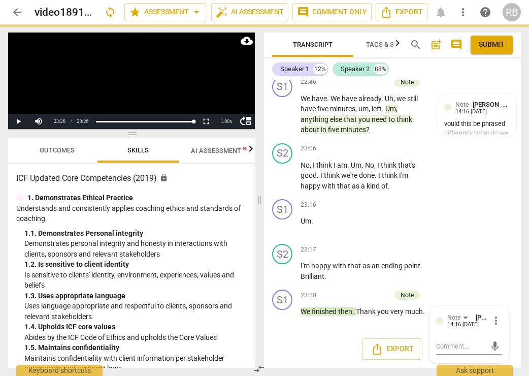
scroll to position [6759, 0]
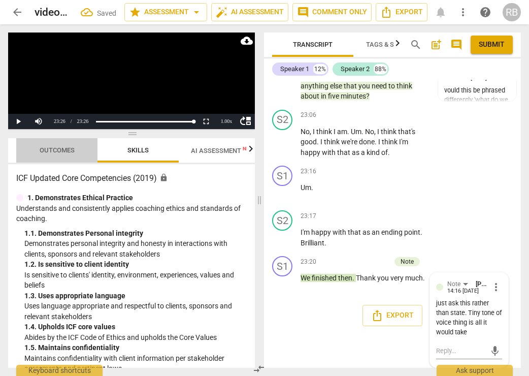
click at [66, 147] on span "Outcomes" at bounding box center [57, 150] width 35 height 8
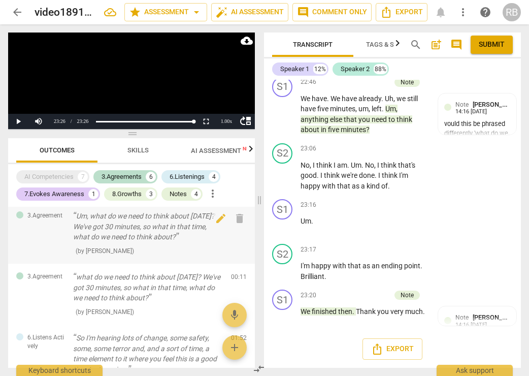
scroll to position [6, 0]
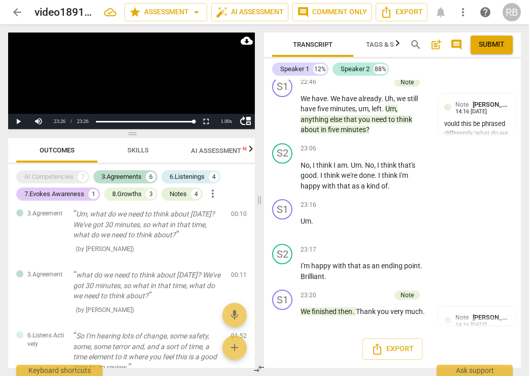
click at [219, 154] on span "AI Assessment New" at bounding box center [222, 150] width 87 height 15
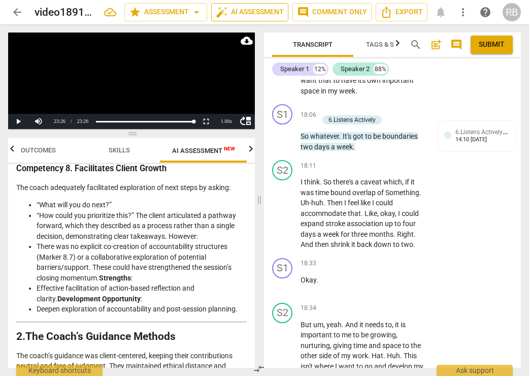
scroll to position [4797, 0]
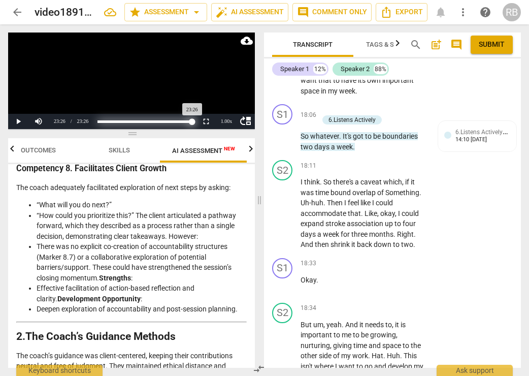
drag, startPoint x: 194, startPoint y: 123, endPoint x: 94, endPoint y: 122, distance: 100.6
click at [95, 122] on div "Loaded : 0% Progress : 100.00%" at bounding box center [145, 121] width 103 height 15
drag, startPoint x: 96, startPoint y: 122, endPoint x: 87, endPoint y: 122, distance: 9.2
click at [89, 122] on div "move_up Play Current Time 00:00 / Duration Time 23:26 Loaded : 0% Progress : 0.…" at bounding box center [131, 121] width 247 height 15
drag, startPoint x: 18, startPoint y: 119, endPoint x: 21, endPoint y: 102, distance: 17.1
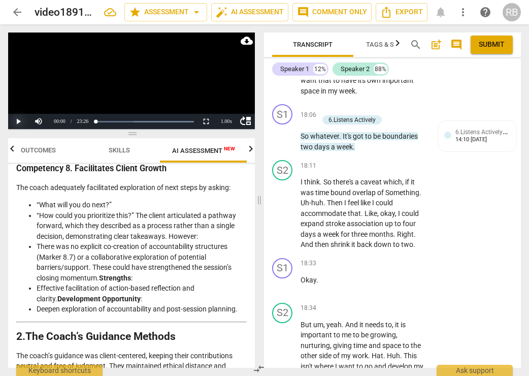
click at [18, 119] on button "Play" at bounding box center [18, 121] width 20 height 15
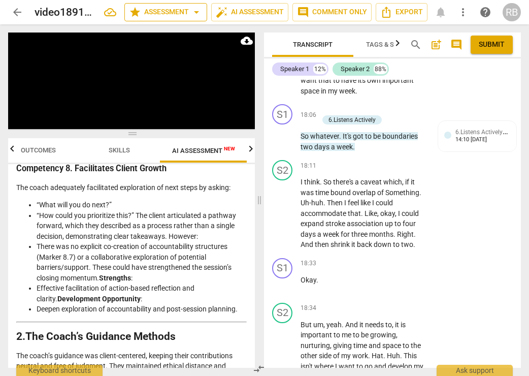
scroll to position [32, 0]
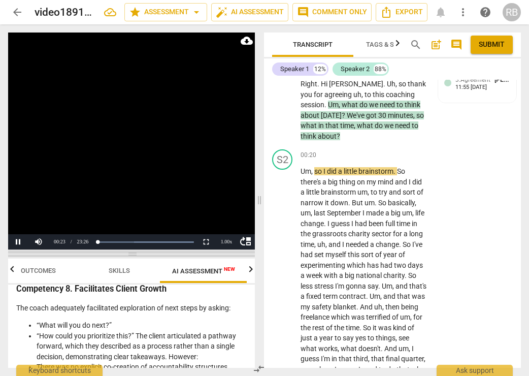
drag, startPoint x: 134, startPoint y: 134, endPoint x: 143, endPoint y: 255, distance: 120.8
click at [143, 255] on span at bounding box center [131, 254] width 247 height 6
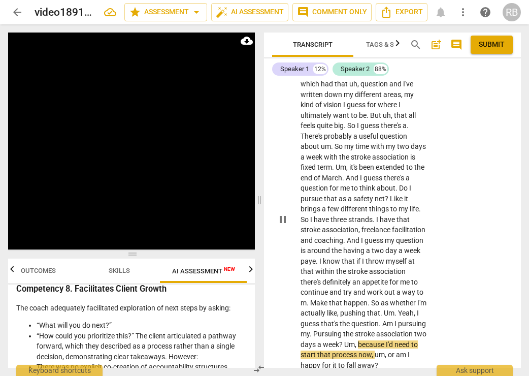
scroll to position [926, 0]
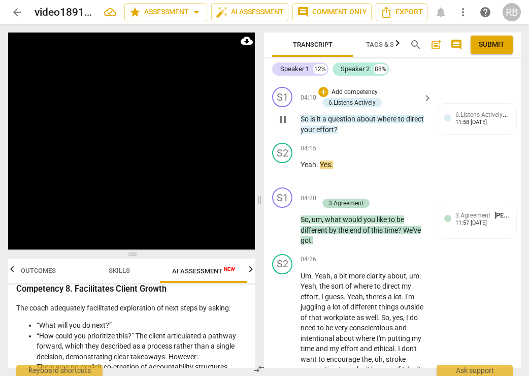
drag, startPoint x: 282, startPoint y: 140, endPoint x: 295, endPoint y: 138, distance: 12.9
click at [284, 126] on span "pause" at bounding box center [283, 119] width 12 height 12
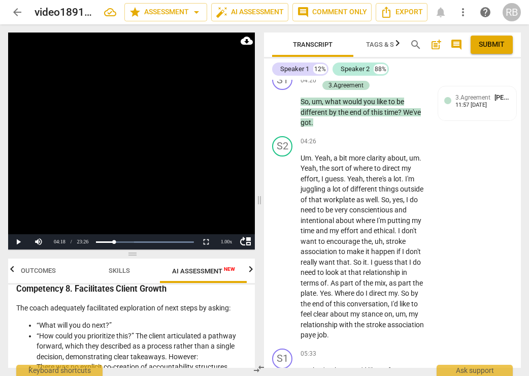
scroll to position [1042, 0]
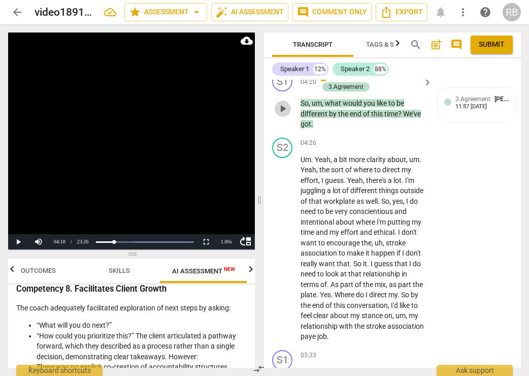
drag, startPoint x: 286, startPoint y: 129, endPoint x: 380, endPoint y: 144, distance: 95.7
click at [286, 115] on span "play_arrow" at bounding box center [283, 109] width 12 height 12
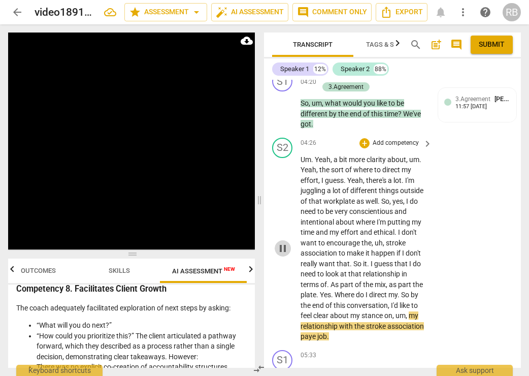
click at [288, 255] on span "pause" at bounding box center [283, 248] width 12 height 12
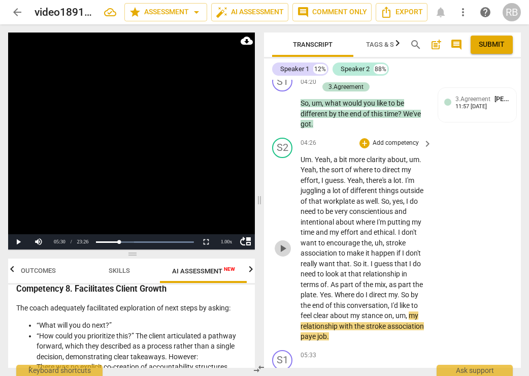
click at [287, 255] on span "play_arrow" at bounding box center [283, 248] width 12 height 12
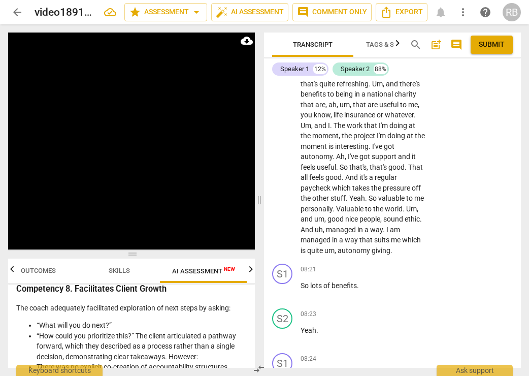
scroll to position [2057, 0]
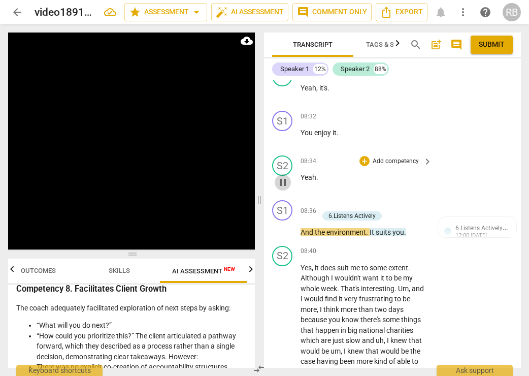
click at [288, 189] on span "pause" at bounding box center [283, 182] width 12 height 12
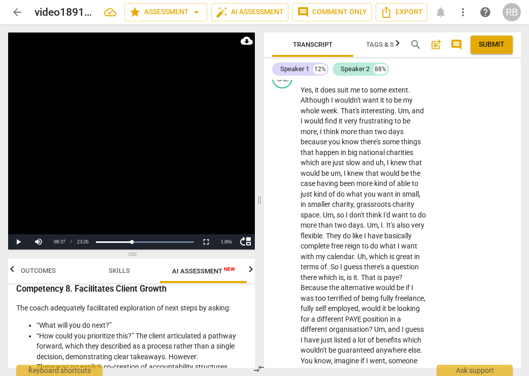
scroll to position [2236, 0]
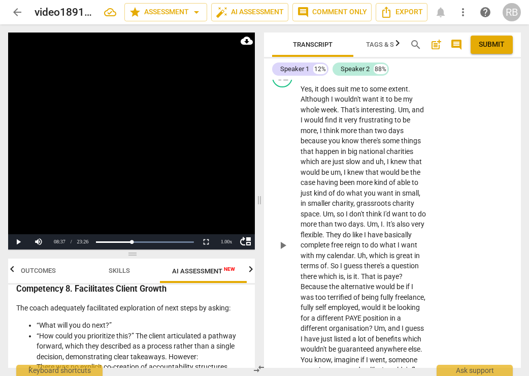
click at [274, 297] on div "S2 play_arrow pause" at bounding box center [286, 237] width 28 height 340
click at [283, 55] on span "play_arrow" at bounding box center [283, 49] width 12 height 12
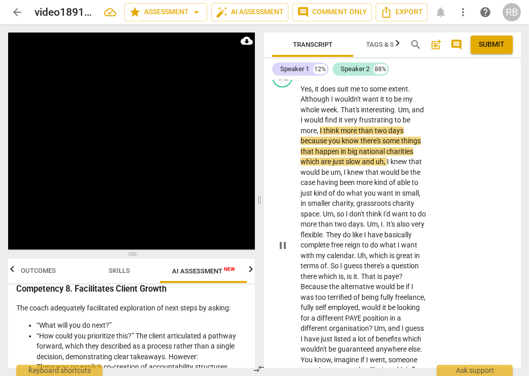
drag, startPoint x: 332, startPoint y: 130, endPoint x: 329, endPoint y: 146, distance: 16.0
click at [330, 139] on div "08:40 + Add competency keyboard_arrow_right Yes , it does suit me to some exten…" at bounding box center [367, 237] width 133 height 340
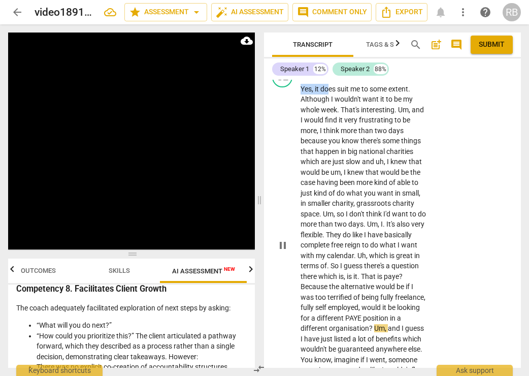
scroll to position [2543, 0]
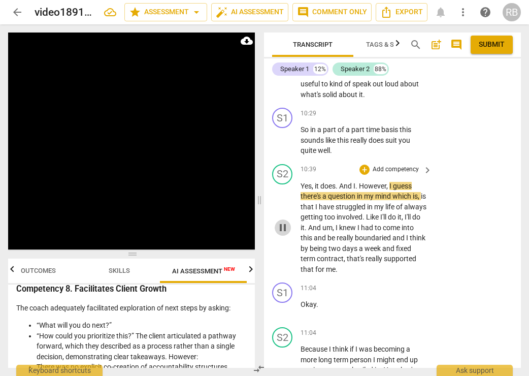
click at [287, 234] on span "pause" at bounding box center [283, 228] width 12 height 12
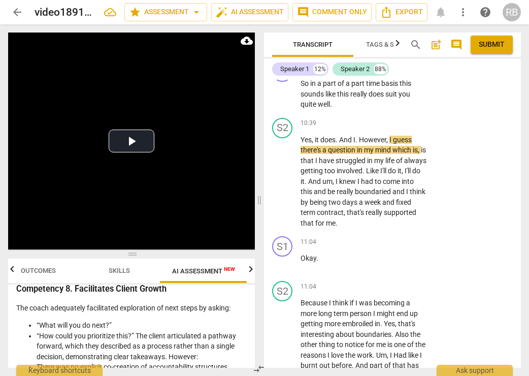
scroll to position [2592, 0]
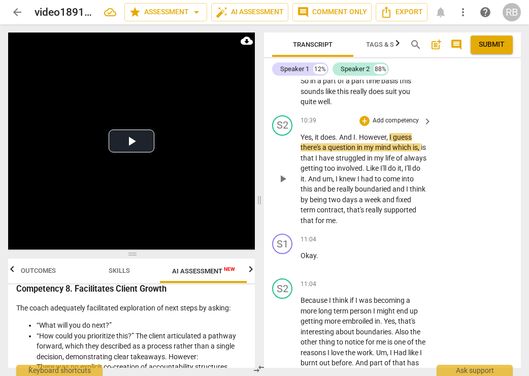
click at [283, 185] on span "play_arrow" at bounding box center [283, 179] width 12 height 12
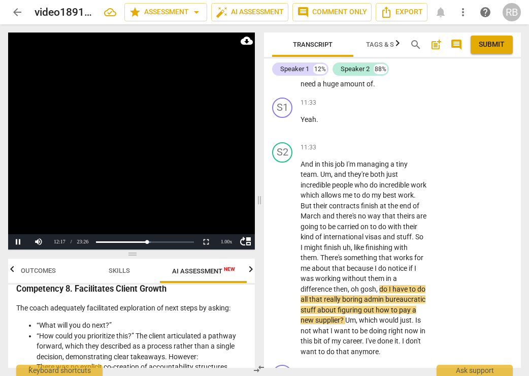
scroll to position [3190, 0]
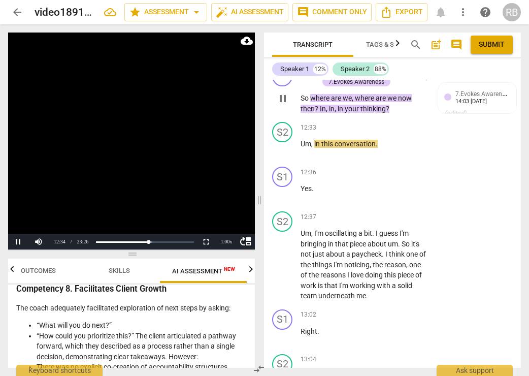
drag, startPoint x: 283, startPoint y: 173, endPoint x: 295, endPoint y: 175, distance: 12.4
click at [286, 105] on span "pause" at bounding box center [283, 98] width 12 height 12
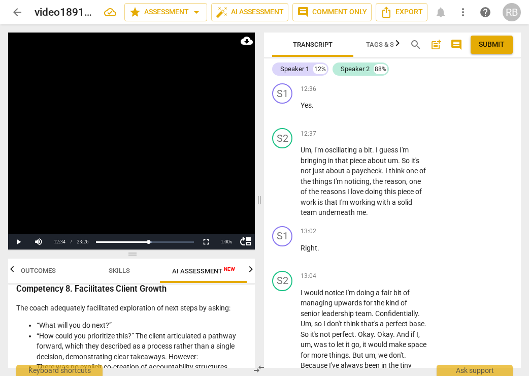
scroll to position [3282, 0]
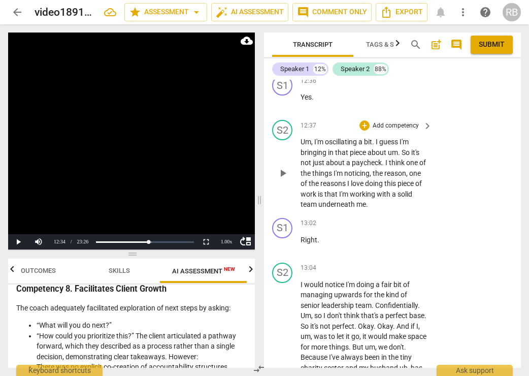
click at [282, 179] on span "play_arrow" at bounding box center [283, 173] width 12 height 12
click at [284, 179] on span "pause" at bounding box center [283, 173] width 12 height 12
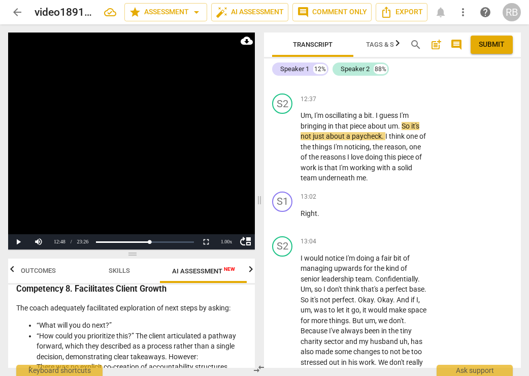
scroll to position [3325, 0]
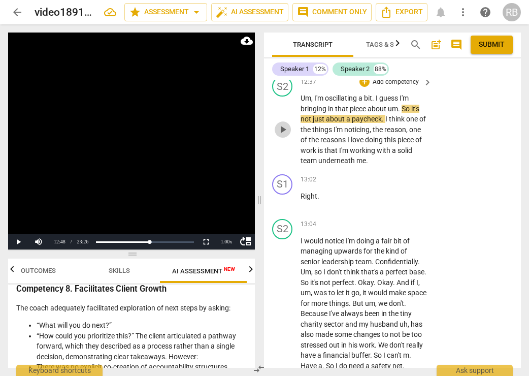
click at [286, 136] on span "play_arrow" at bounding box center [283, 129] width 12 height 12
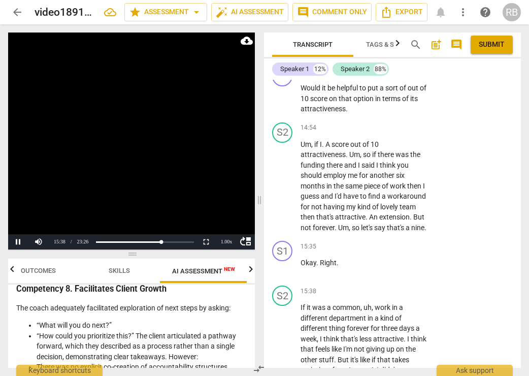
scroll to position [4241, 0]
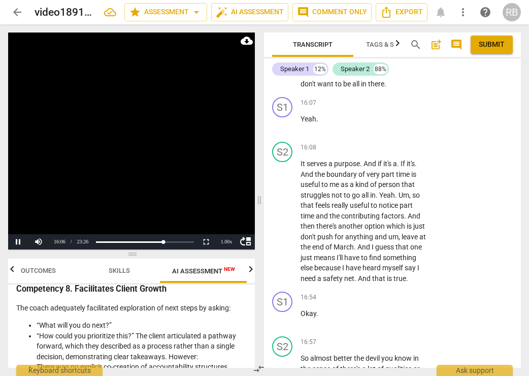
click at [287, 43] on span "pause" at bounding box center [283, 37] width 12 height 12
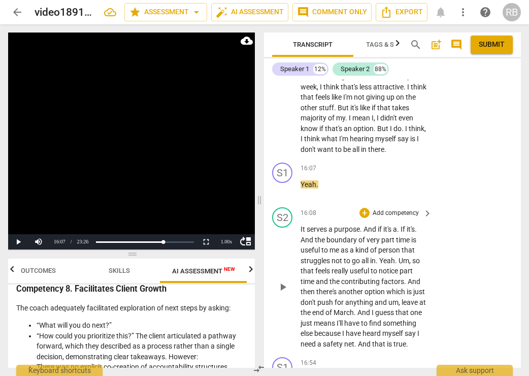
scroll to position [4179, 0]
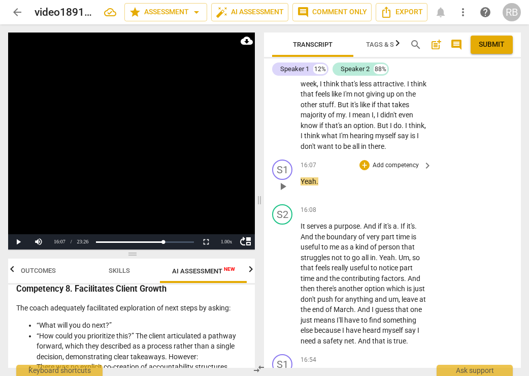
drag, startPoint x: 284, startPoint y: 281, endPoint x: 291, endPoint y: 280, distance: 7.1
click at [286, 193] on span "play_arrow" at bounding box center [283, 186] width 12 height 12
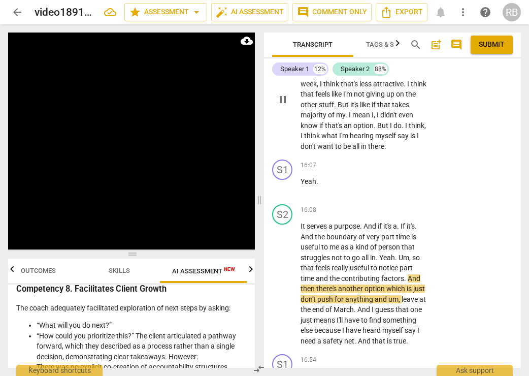
scroll to position [4498, 0]
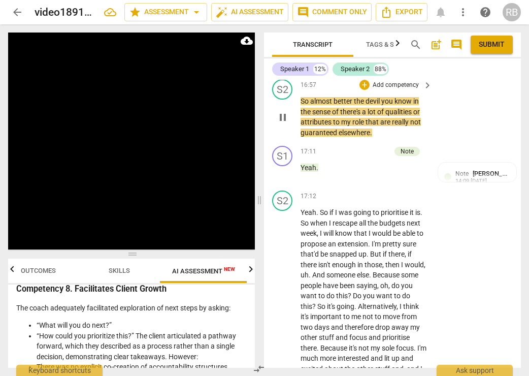
click at [279, 123] on span "pause" at bounding box center [283, 117] width 12 height 12
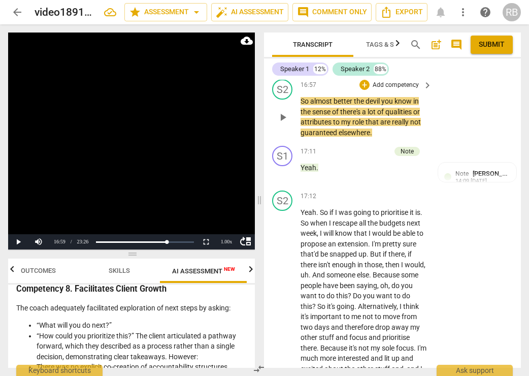
click at [284, 123] on span "play_arrow" at bounding box center [283, 117] width 12 height 12
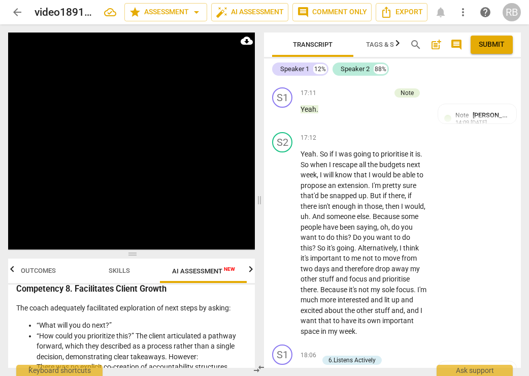
scroll to position [4607, 0]
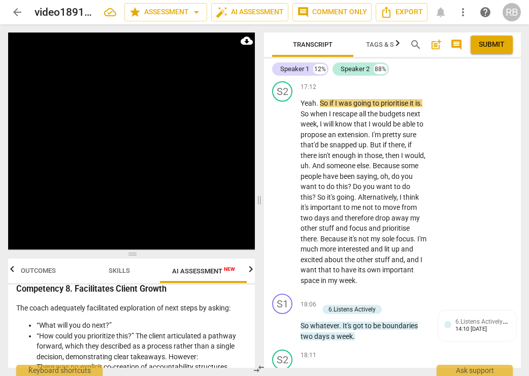
drag, startPoint x: 288, startPoint y: 168, endPoint x: 368, endPoint y: 172, distance: 80.4
click at [288, 70] on span "pause" at bounding box center [283, 63] width 12 height 12
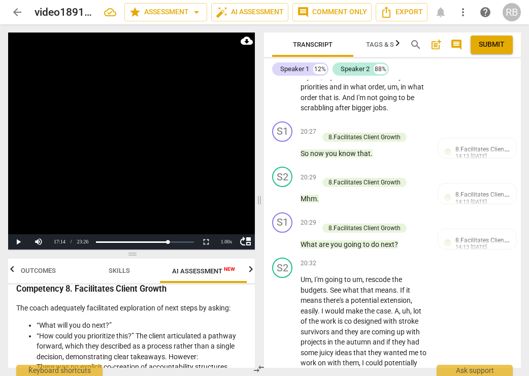
scroll to position [5419, 0]
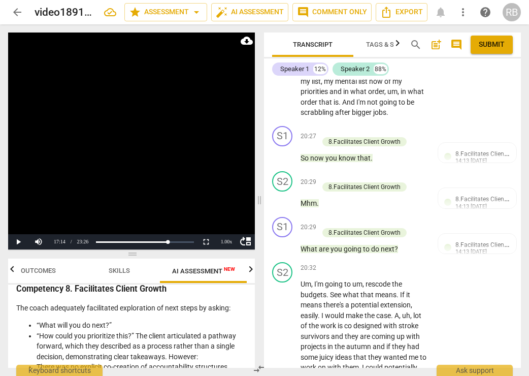
click at [385, 75] on span "But" at bounding box center [387, 71] width 13 height 8
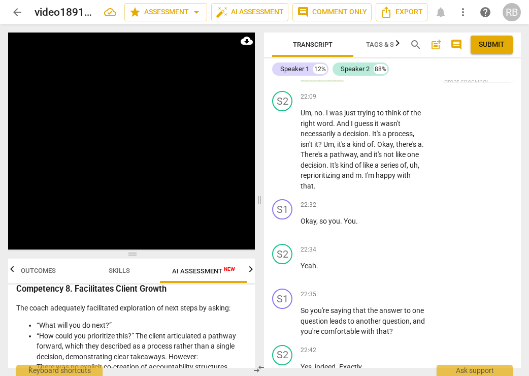
scroll to position [6212, 0]
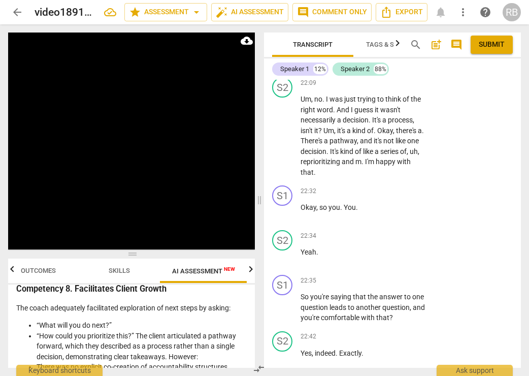
click at [285, 9] on span "pause" at bounding box center [283, 3] width 12 height 12
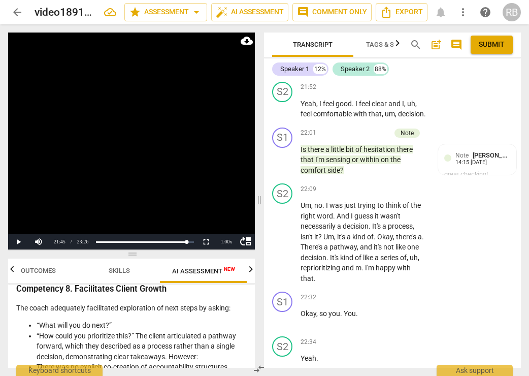
scroll to position [6104, 0]
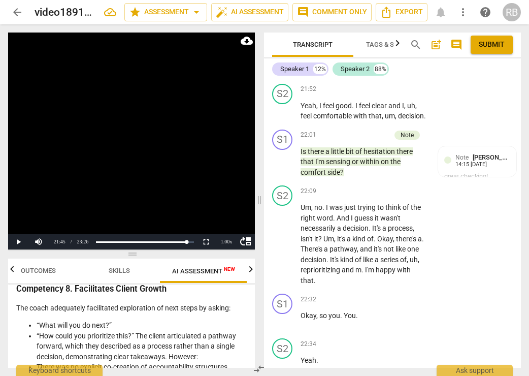
drag, startPoint x: 281, startPoint y: 97, endPoint x: 299, endPoint y: 105, distance: 20.3
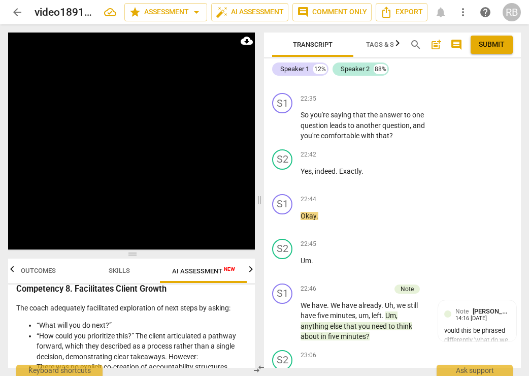
scroll to position [6717, 0]
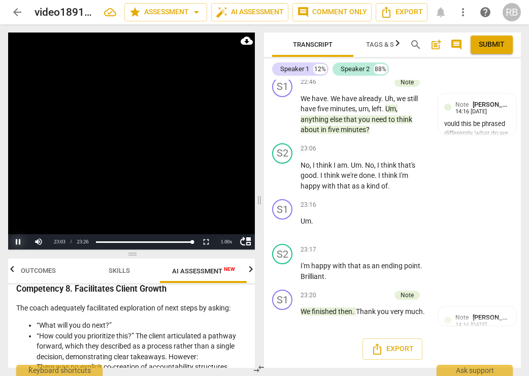
click at [19, 240] on button "Pause" at bounding box center [18, 241] width 20 height 15
click at [192, 242] on div "Loaded : 0% Progress : 98.93%" at bounding box center [145, 242] width 95 height 3
drag, startPoint x: 16, startPoint y: 242, endPoint x: 129, endPoint y: 190, distance: 124.8
click at [16, 242] on button "Play" at bounding box center [18, 241] width 20 height 15
click at [21, 241] on button "Pause" at bounding box center [18, 241] width 20 height 15
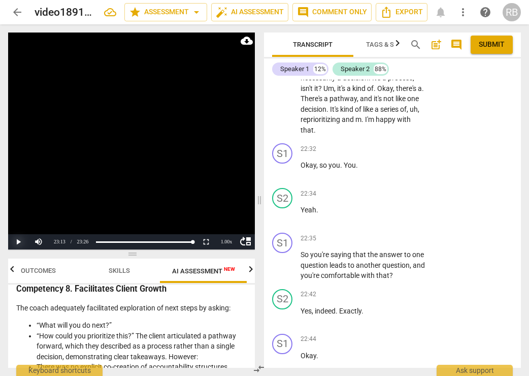
scroll to position [6255, 0]
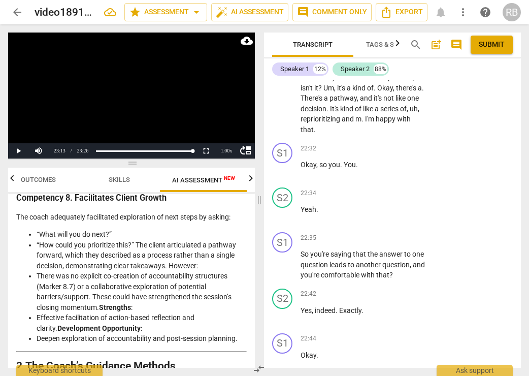
drag, startPoint x: 131, startPoint y: 253, endPoint x: 153, endPoint y: 175, distance: 81.5
click at [116, 162] on span at bounding box center [131, 163] width 247 height 6
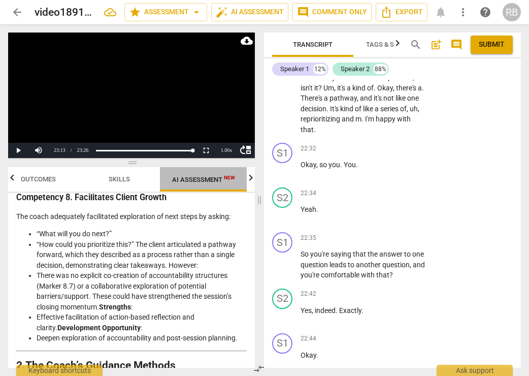
click at [195, 178] on span "AI Assessment New" at bounding box center [203, 180] width 63 height 8
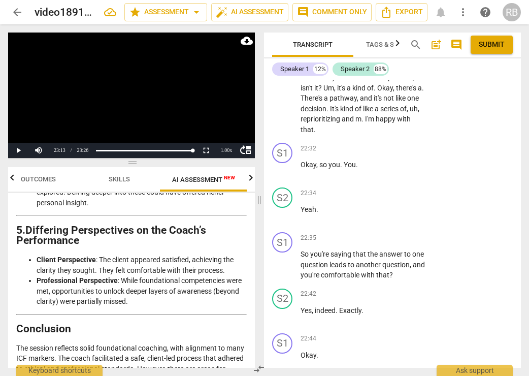
scroll to position [2095, 0]
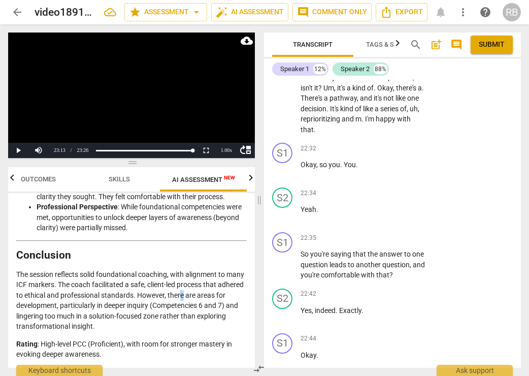
click at [208, 291] on p "The session reflects solid foundational coaching, with alignment to many ICF ma…" at bounding box center [131, 300] width 231 height 63
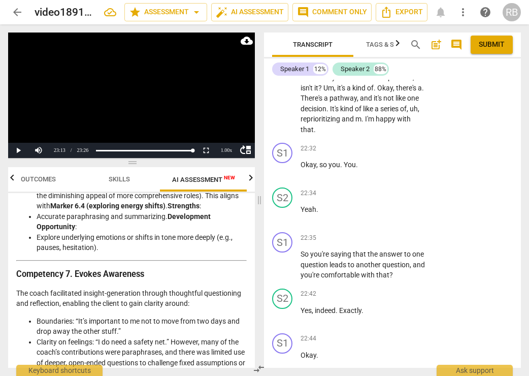
scroll to position [1172, 0]
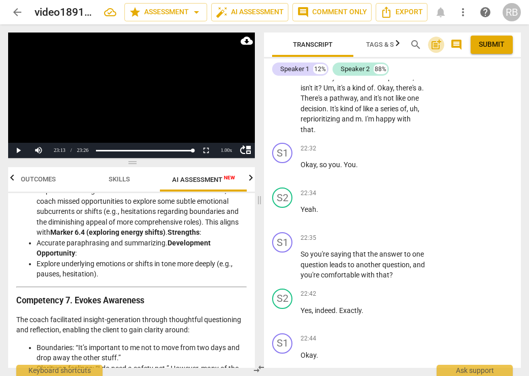
click at [438, 47] on span "post_add" at bounding box center [436, 45] width 12 height 12
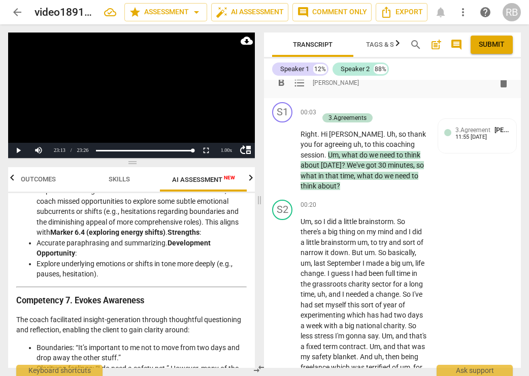
click at [297, 84] on span "format_list_bulleted" at bounding box center [300, 83] width 12 height 12
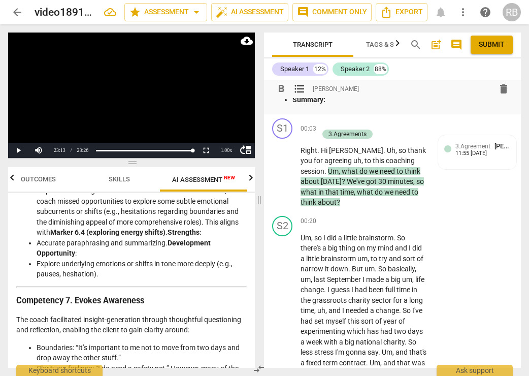
scroll to position [0, 0]
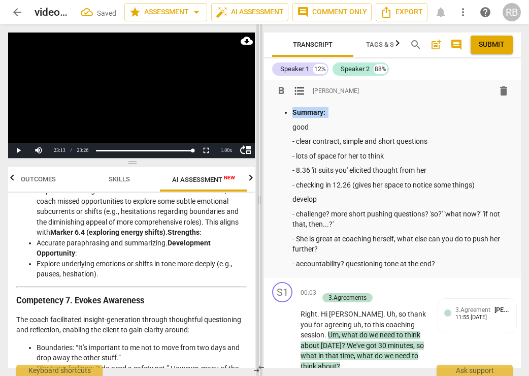
drag, startPoint x: 292, startPoint y: 109, endPoint x: 262, endPoint y: 107, distance: 30.0
click at [262, 107] on div "Play Video move_up Play Current Time 23:13 / Duration Time 23:26 Loaded : 0% Pr…" at bounding box center [264, 200] width 529 height 352
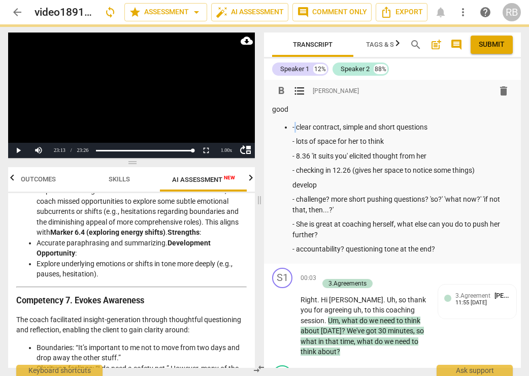
drag, startPoint x: 295, startPoint y: 127, endPoint x: 316, endPoint y: 135, distance: 22.6
click at [298, 128] on p "- clear contract, simple and short questions" at bounding box center [403, 127] width 221 height 11
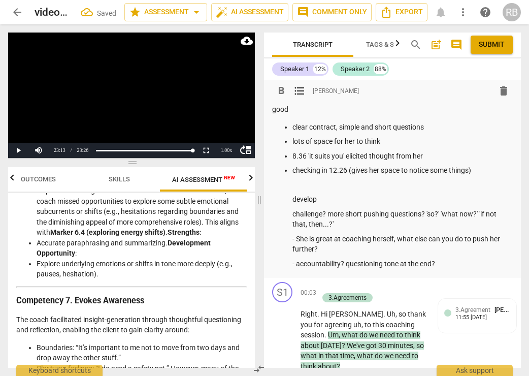
click at [294, 83] on button "format_list_bulleted" at bounding box center [300, 91] width 18 height 18
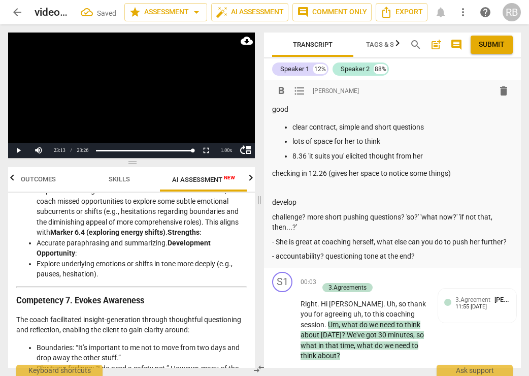
click at [303, 92] on span "format_list_bulleted" at bounding box center [300, 91] width 12 height 12
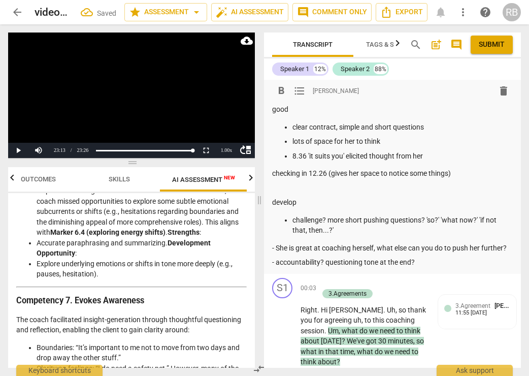
click at [277, 249] on p "- She is great at coaching herself, what else can you do to push her further?" at bounding box center [392, 248] width 241 height 11
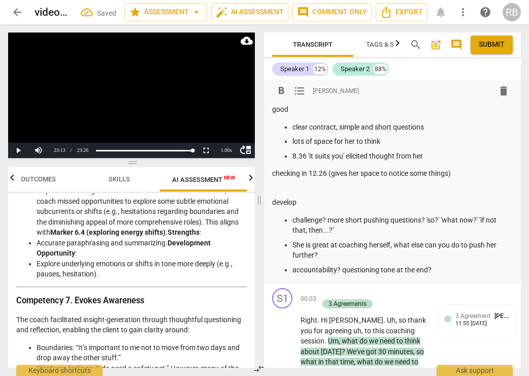
drag, startPoint x: 272, startPoint y: 177, endPoint x: 288, endPoint y: 190, distance: 20.2
click at [273, 177] on p "checking in 12.26 (gives her space to notice some things)" at bounding box center [392, 173] width 241 height 11
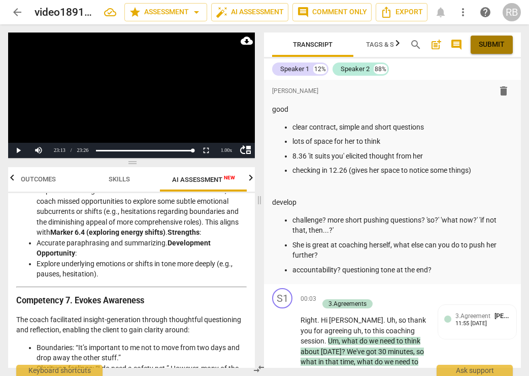
click at [493, 47] on span "Submit" at bounding box center [492, 45] width 26 height 10
click at [406, 16] on span "Export" at bounding box center [402, 12] width 43 height 12
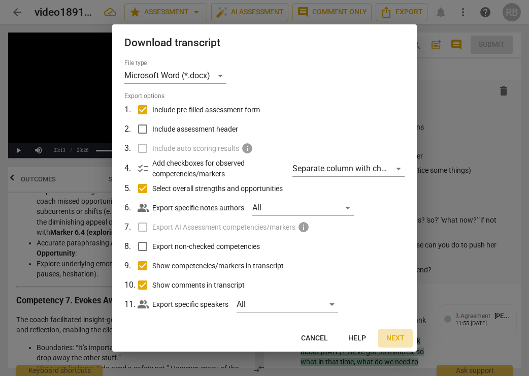
click at [393, 338] on span "Next" at bounding box center [396, 338] width 18 height 10
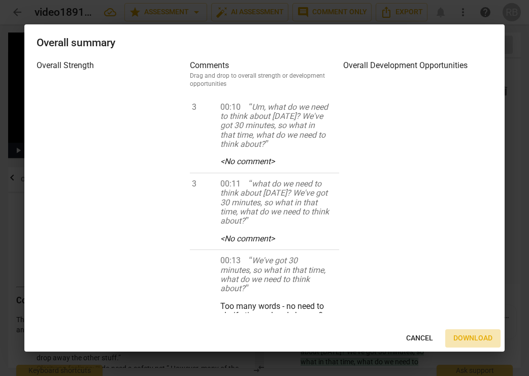
click at [470, 340] on span "Download" at bounding box center [473, 338] width 39 height 10
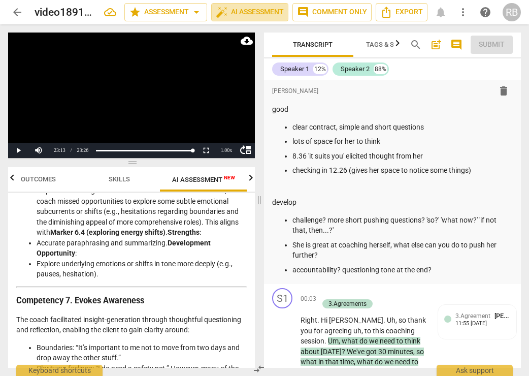
drag, startPoint x: 263, startPoint y: 8, endPoint x: 318, endPoint y: 53, distance: 71.8
click at [318, 53] on div "arrow_back video1891991386 star Assessment arrow_drop_down auto_fix_high AI Ass…" at bounding box center [264, 188] width 529 height 376
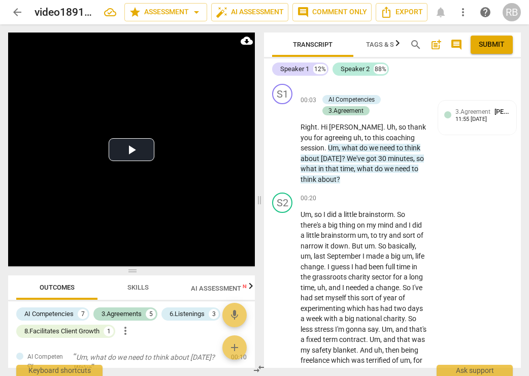
scroll to position [6678, 0]
